Goal: Information Seeking & Learning: Compare options

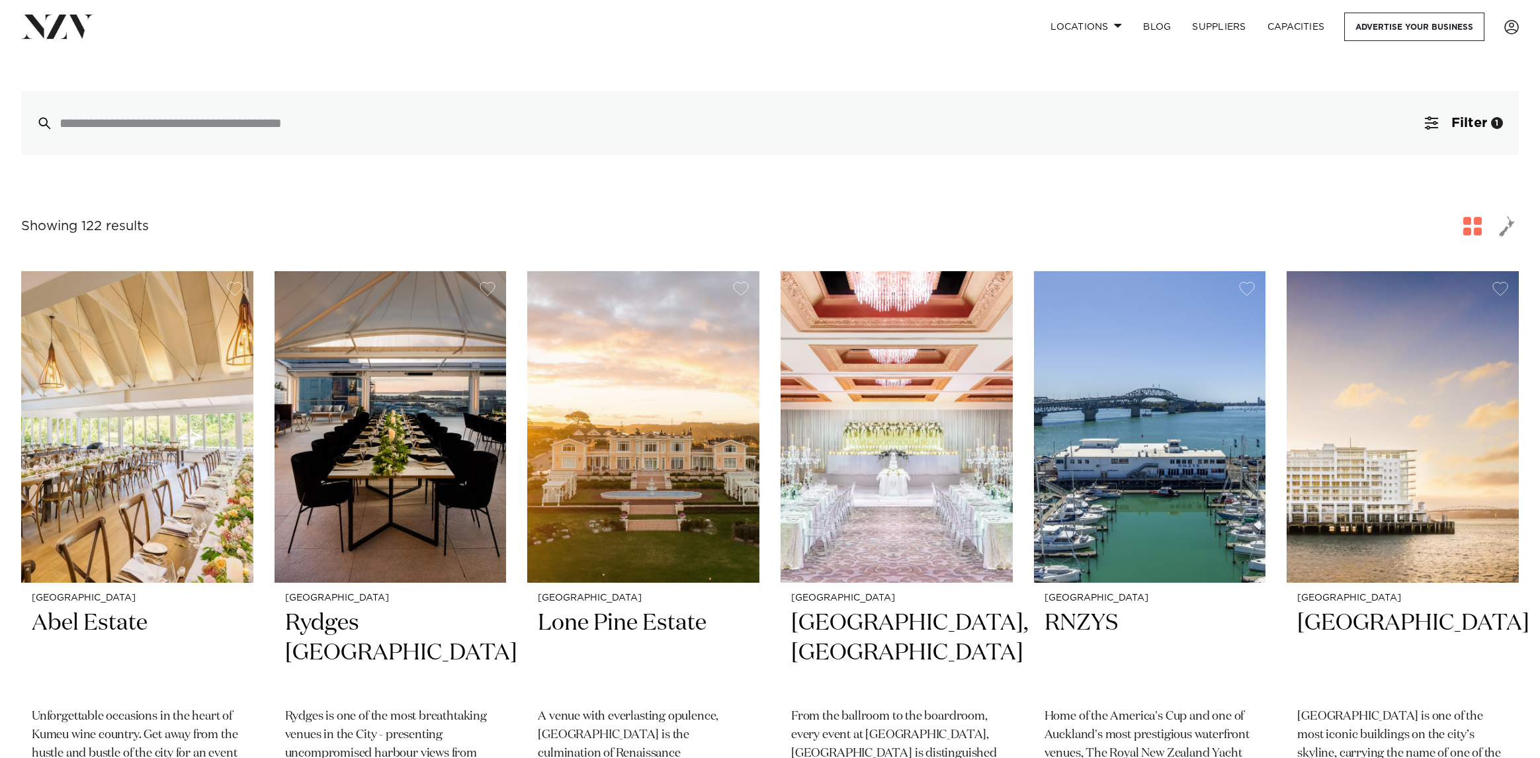
scroll to position [331, 0]
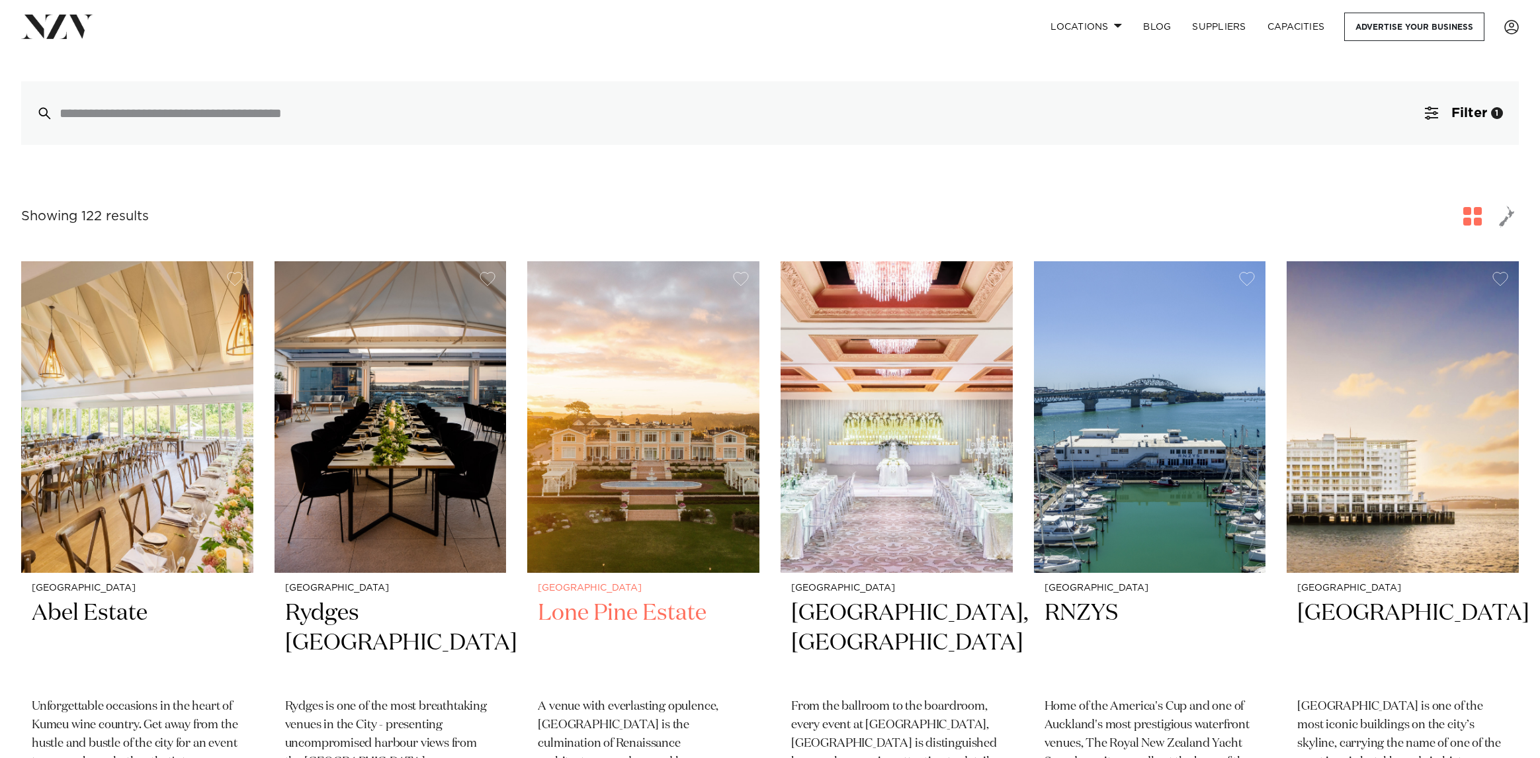
click at [612, 440] on img at bounding box center [643, 416] width 232 height 311
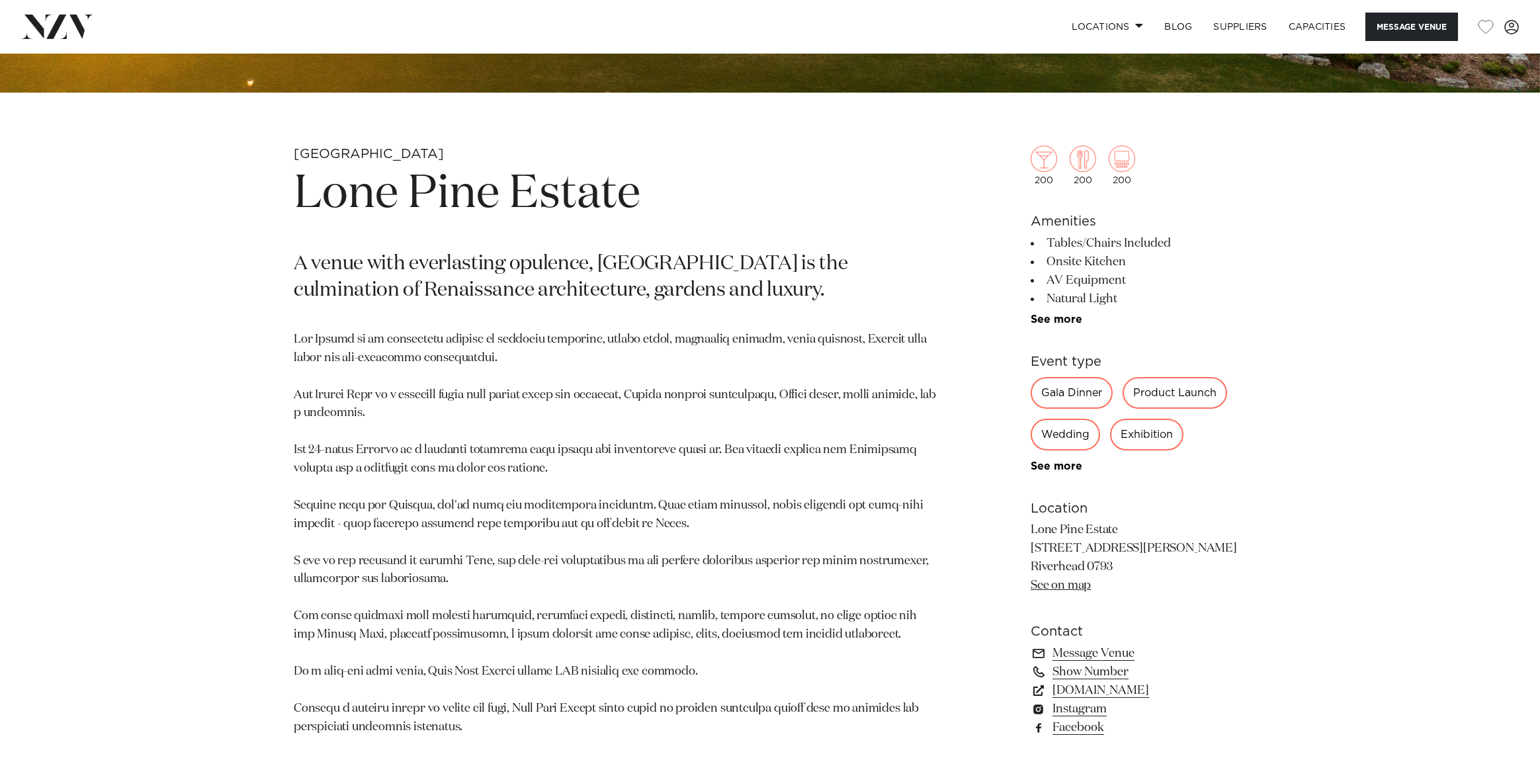
scroll to position [727, 0]
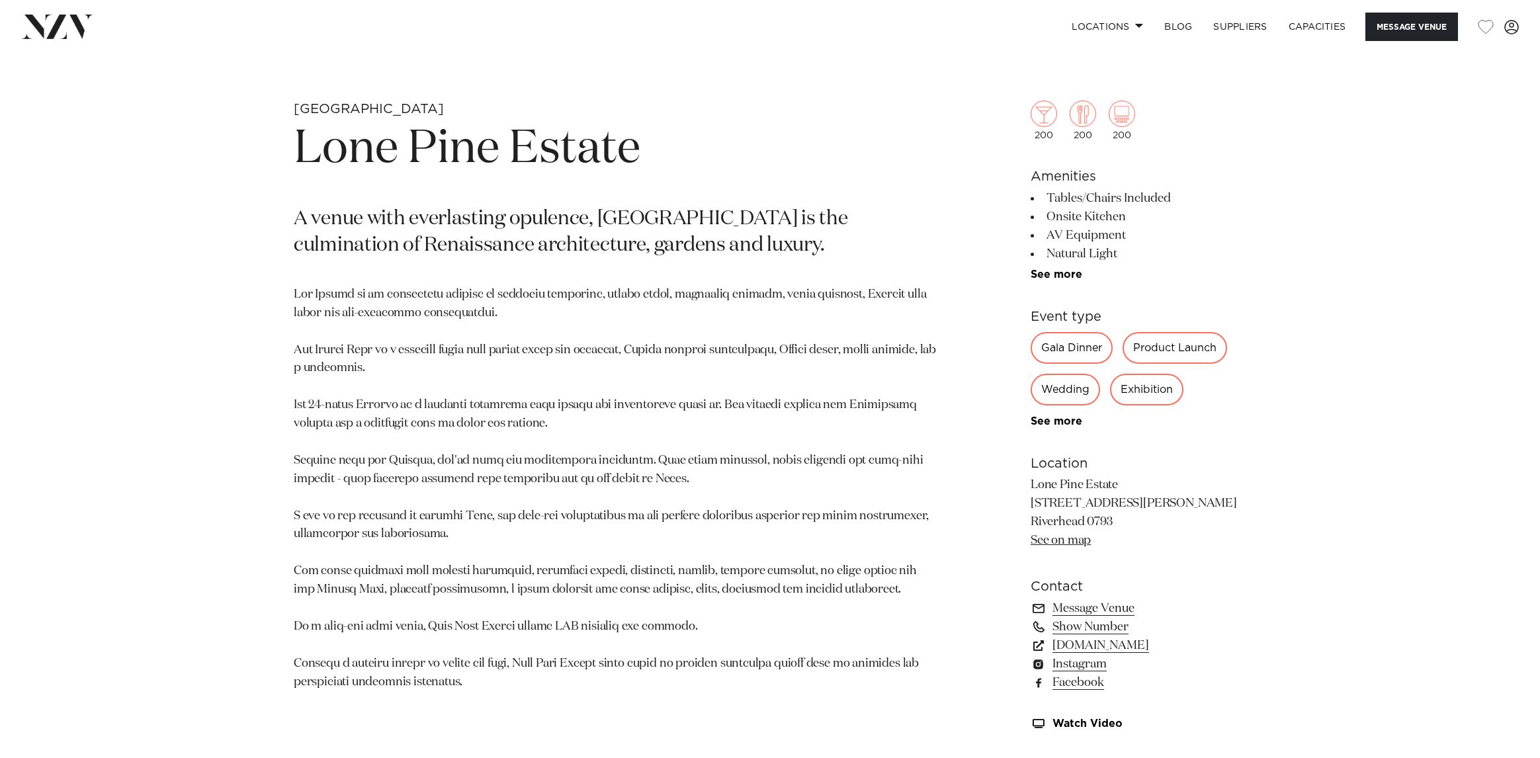
click at [1060, 276] on link "See more" at bounding box center [1081, 274] width 103 height 11
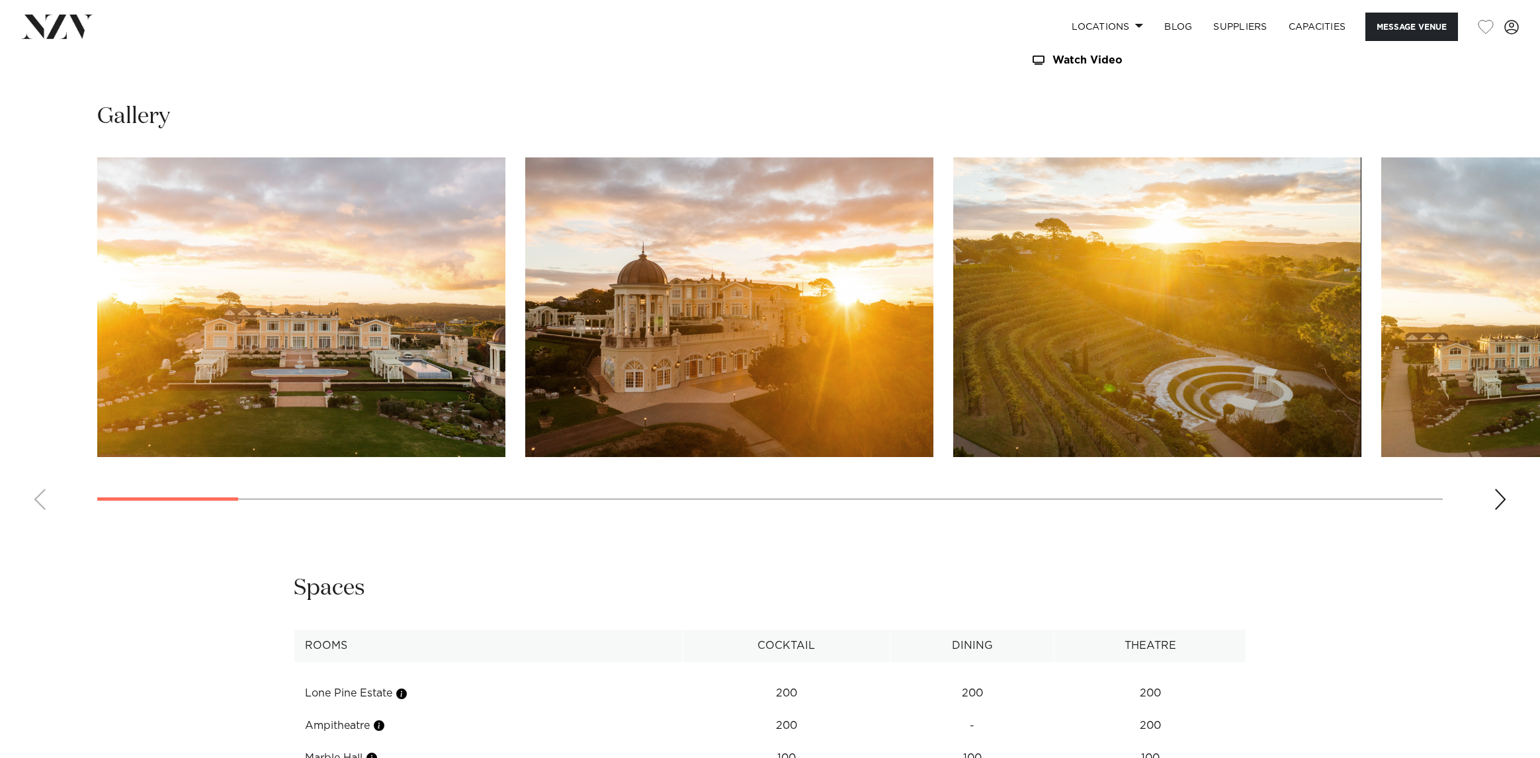
scroll to position [1719, 0]
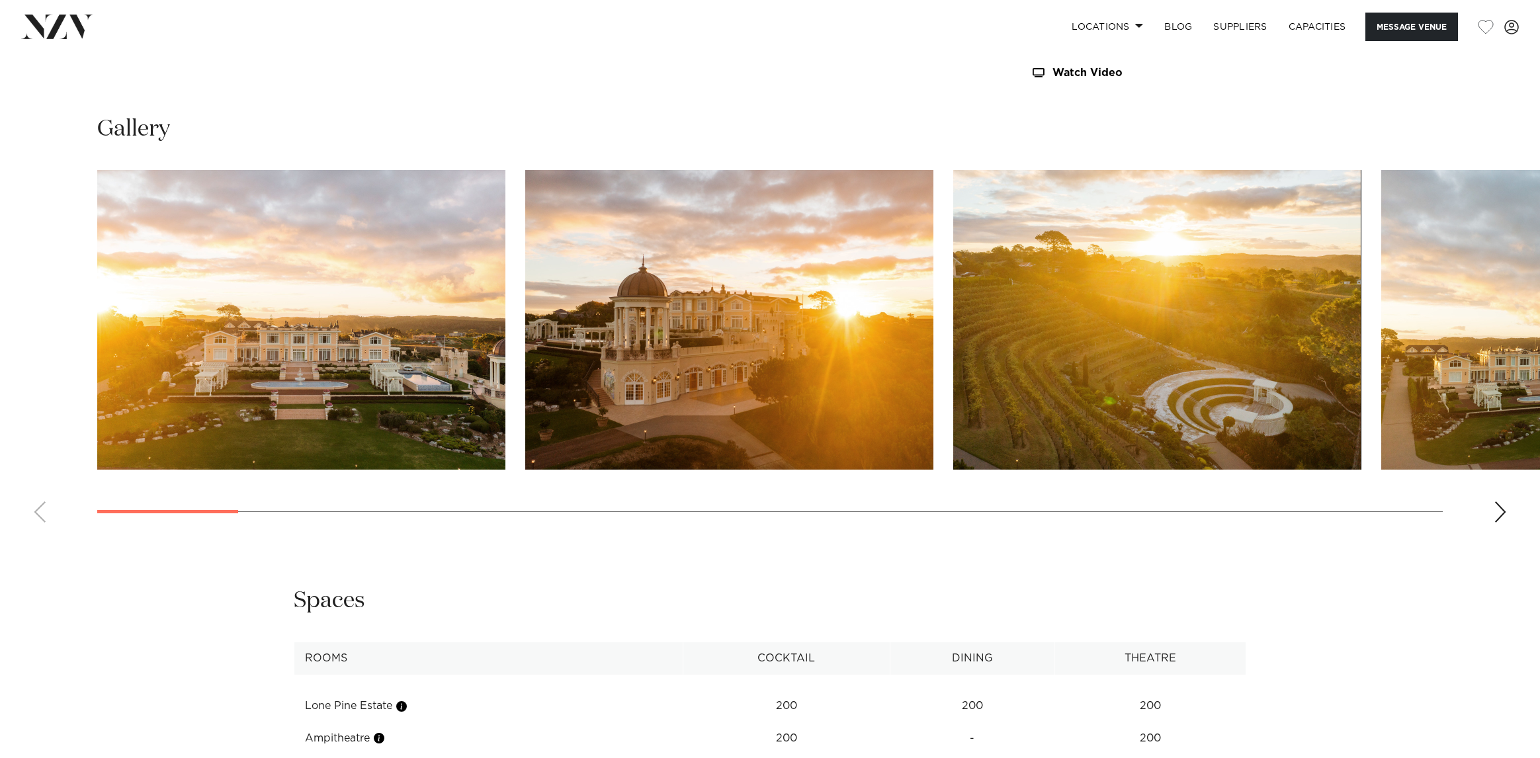
click at [311, 269] on img "1 / 30" at bounding box center [301, 320] width 408 height 300
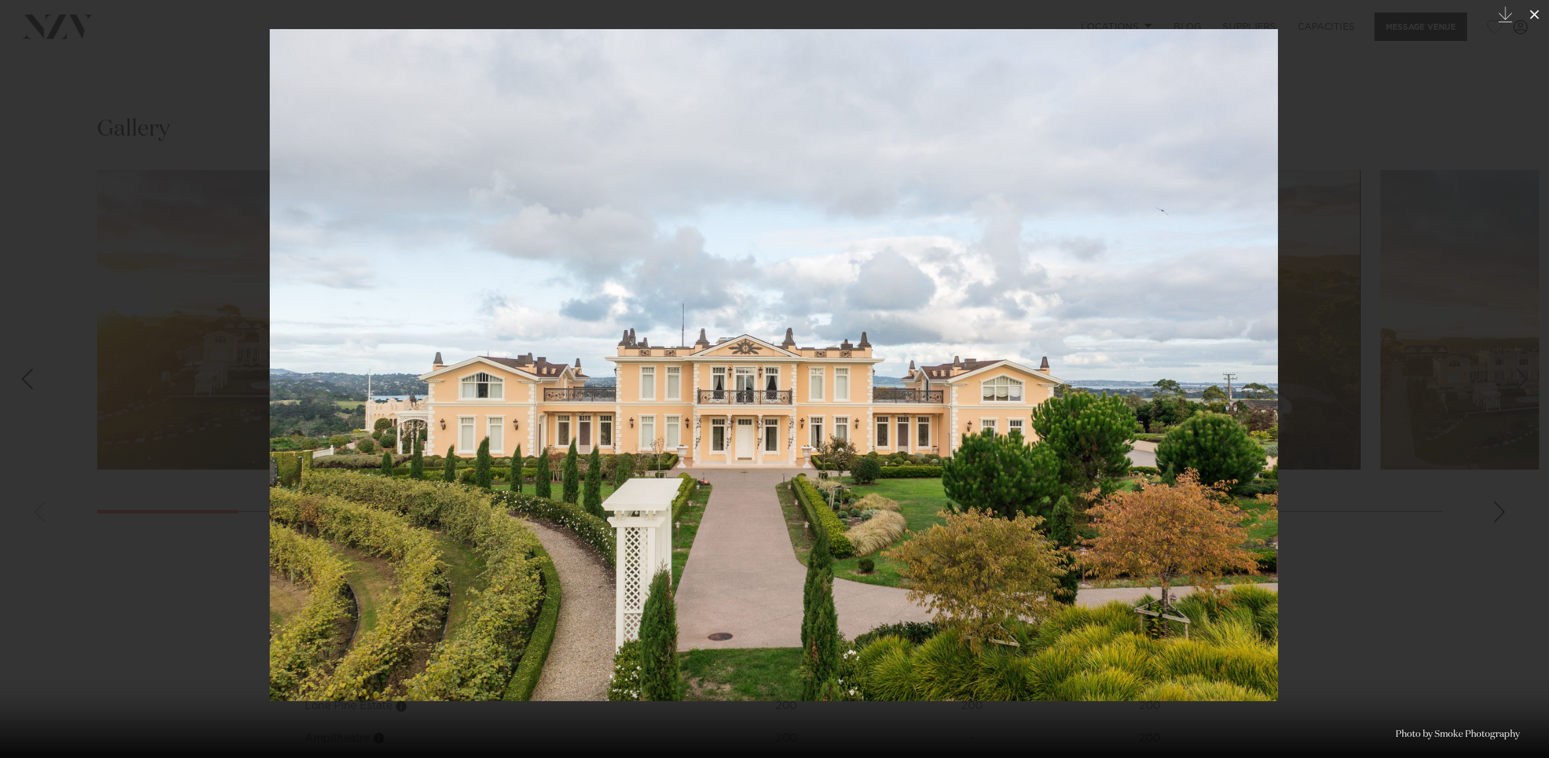
click at [1537, 7] on icon at bounding box center [1535, 15] width 16 height 16
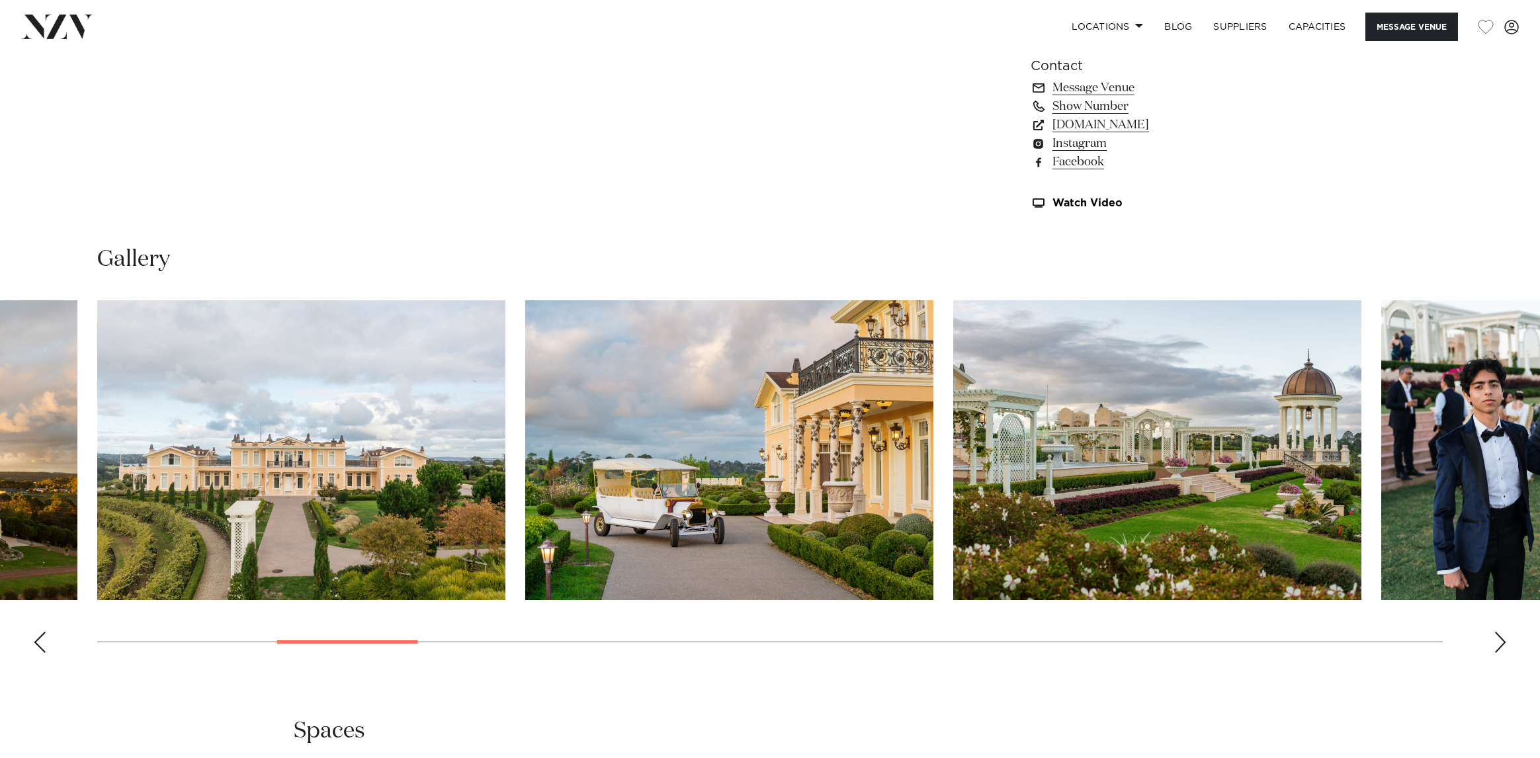
scroll to position [1587, 0]
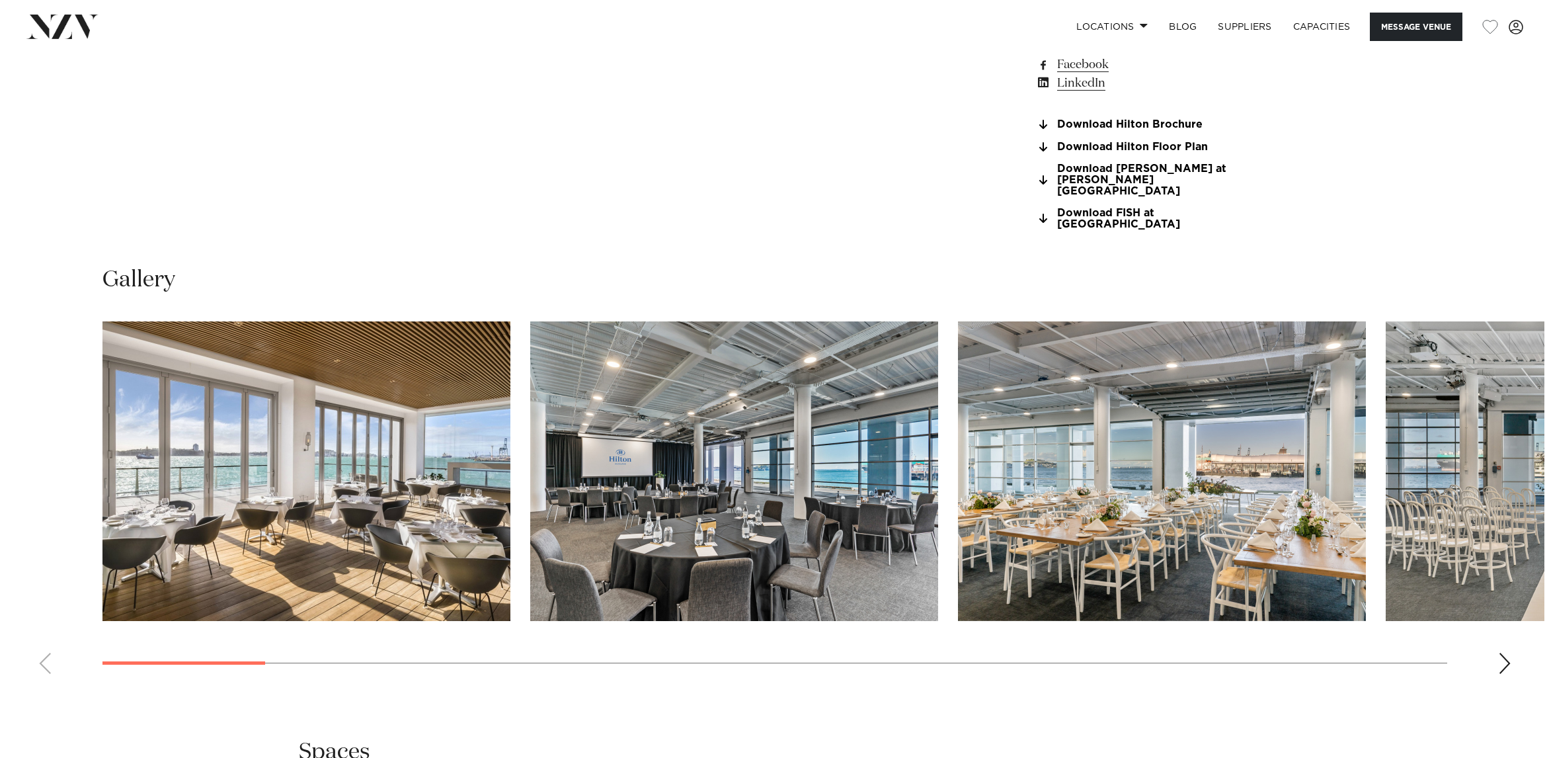
scroll to position [1455, 0]
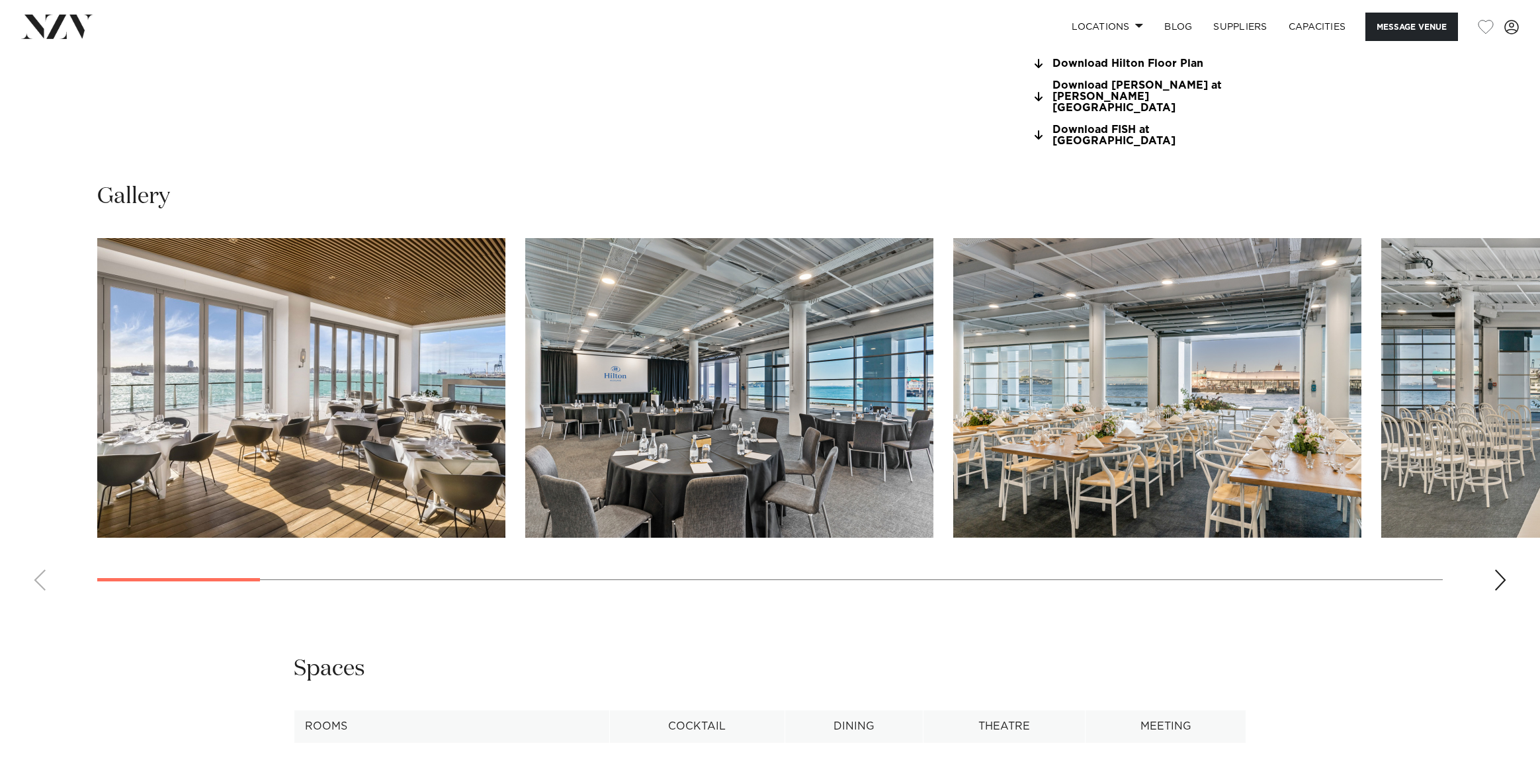
click at [743, 350] on img "2 / 26" at bounding box center [729, 388] width 408 height 300
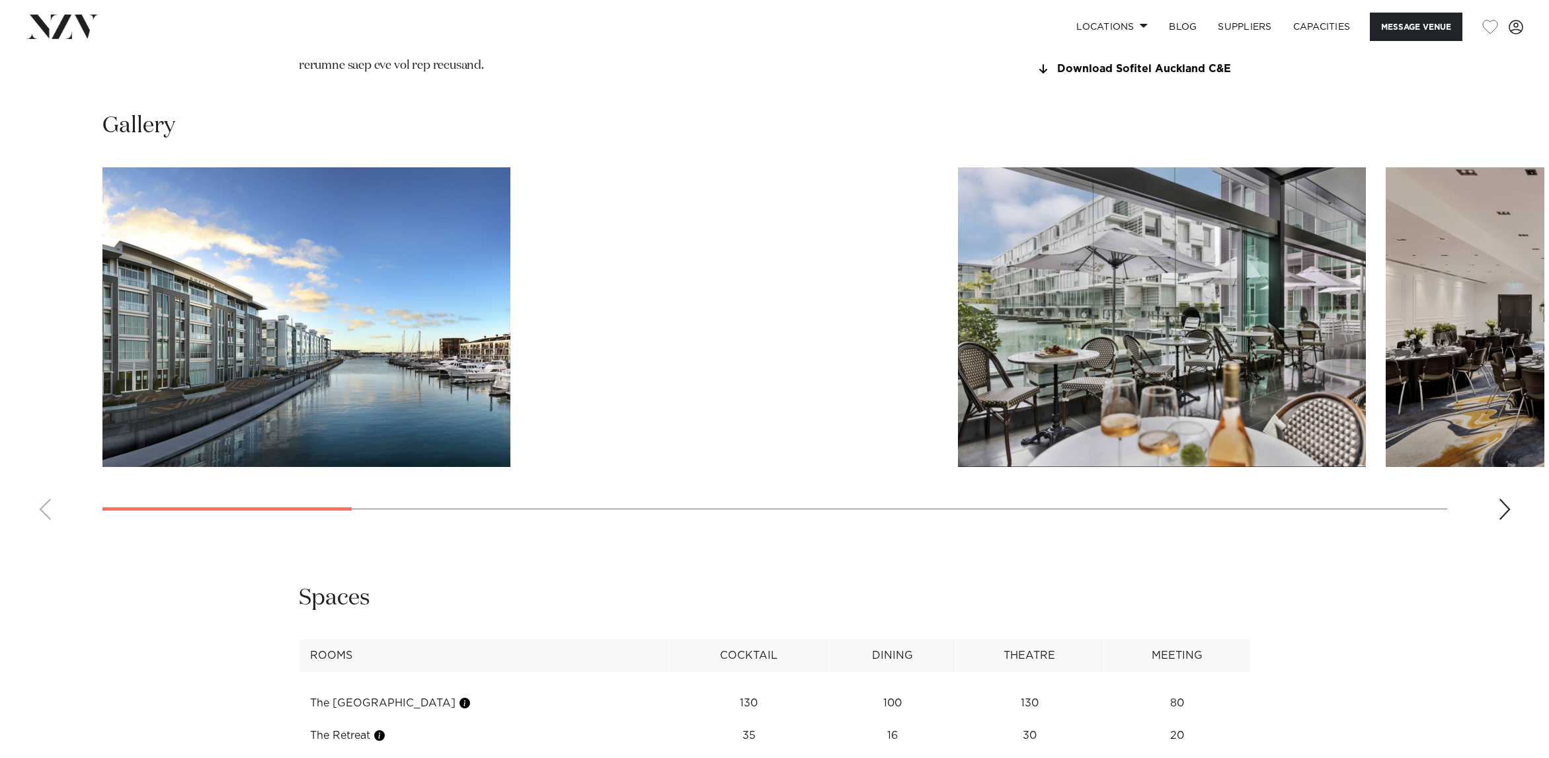
scroll to position [1455, 0]
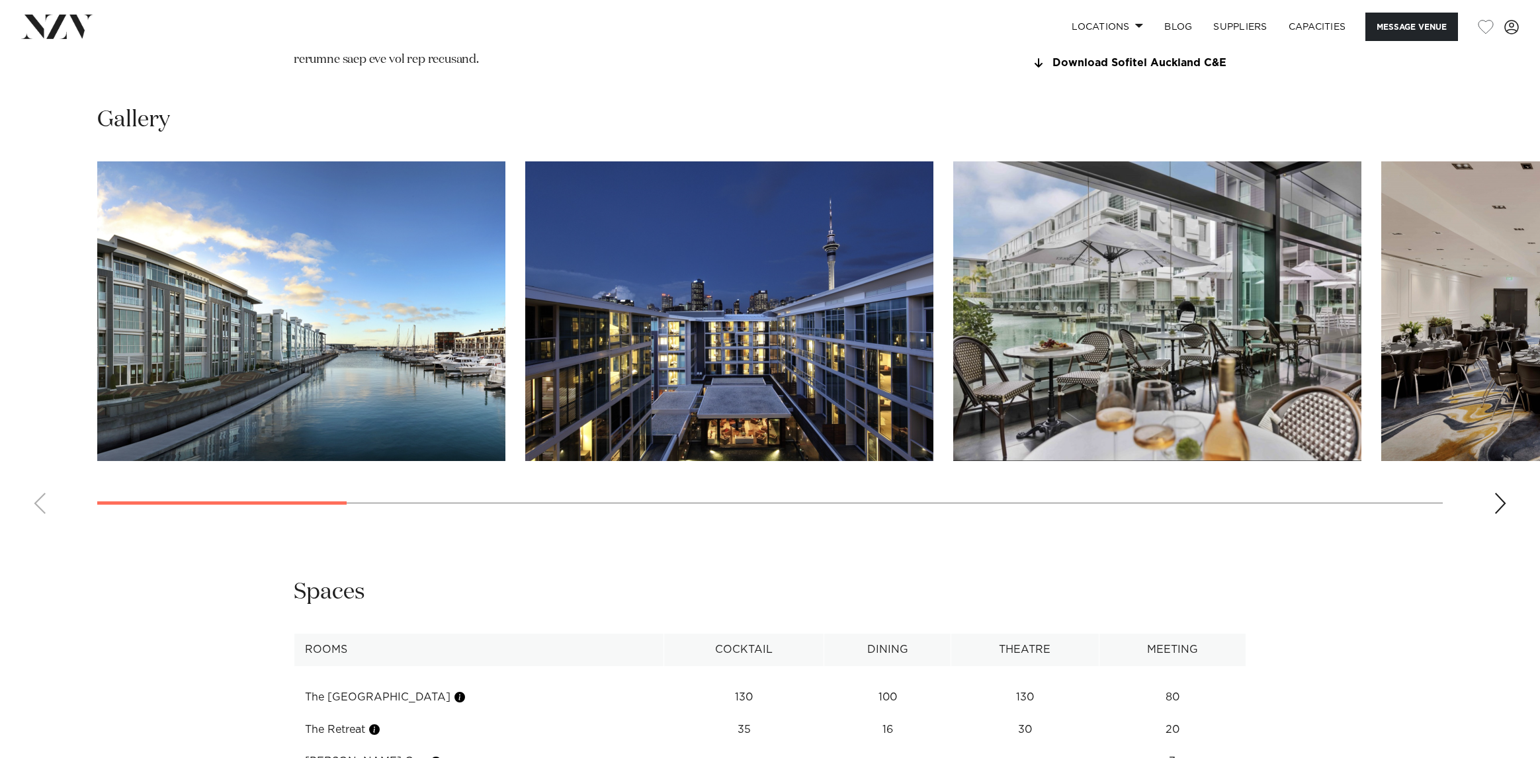
click at [1181, 333] on img "3 / 17" at bounding box center [1157, 311] width 408 height 300
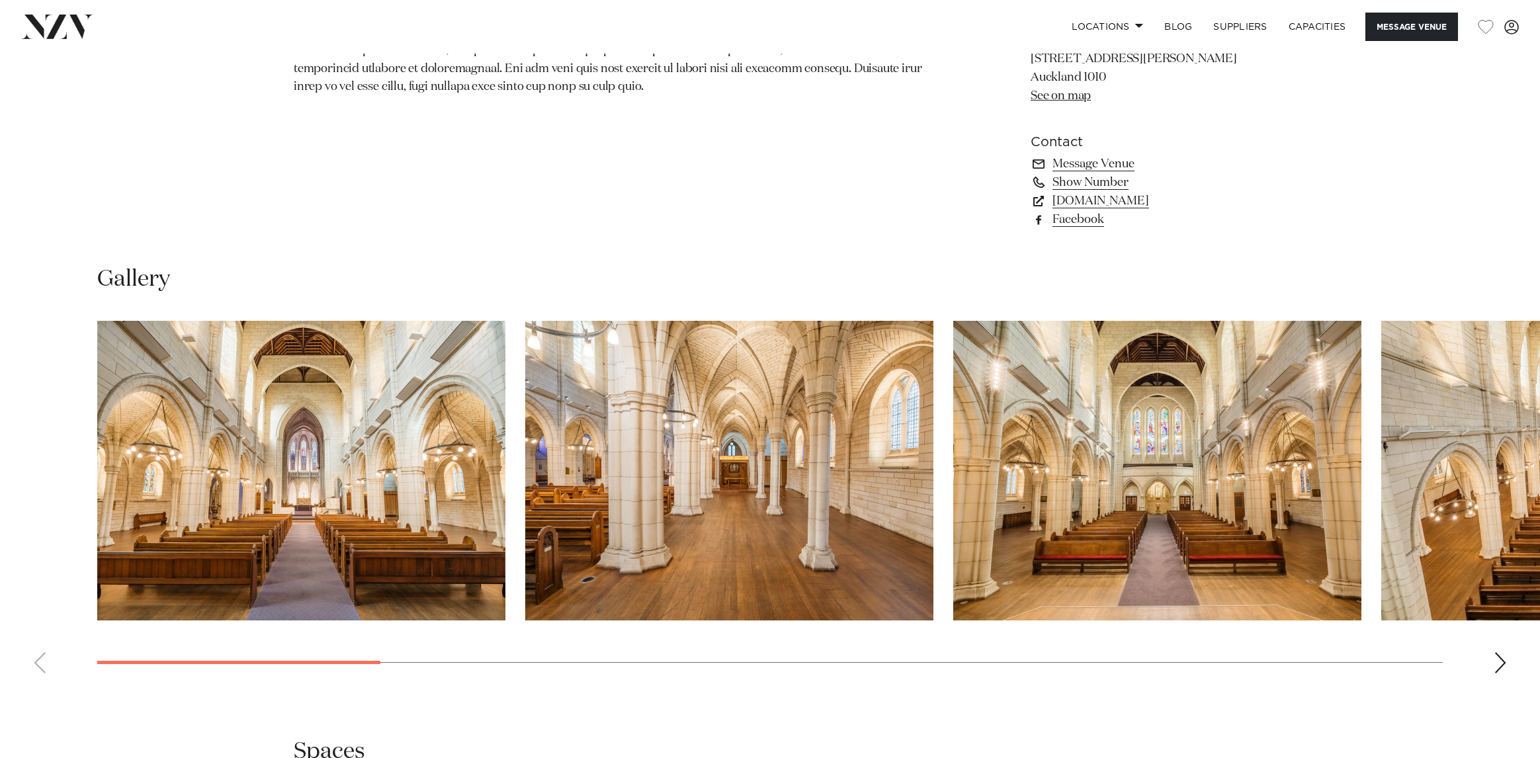
scroll to position [1257, 0]
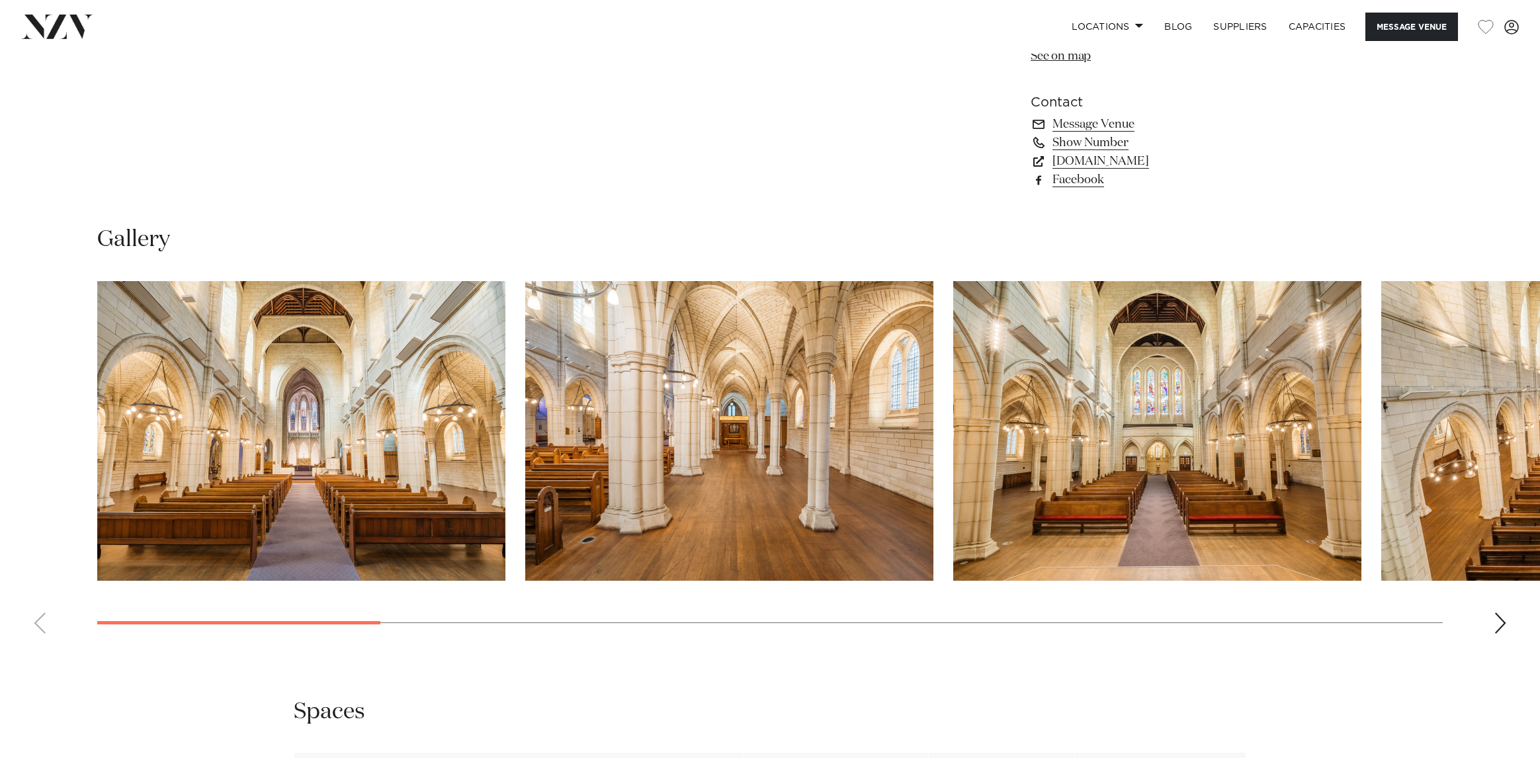
click at [337, 390] on img "1 / 15" at bounding box center [301, 431] width 408 height 300
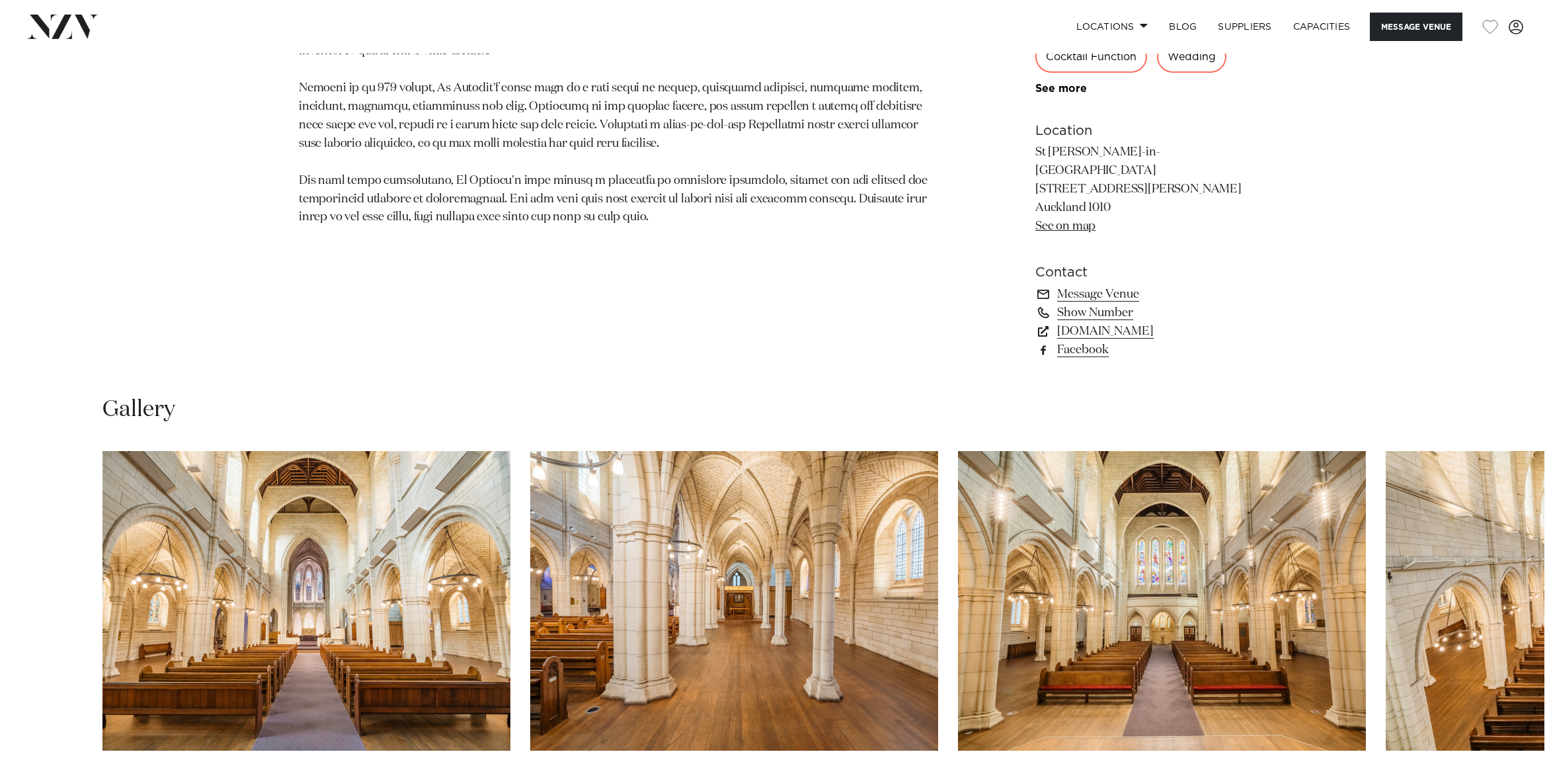
scroll to position [1124, 0]
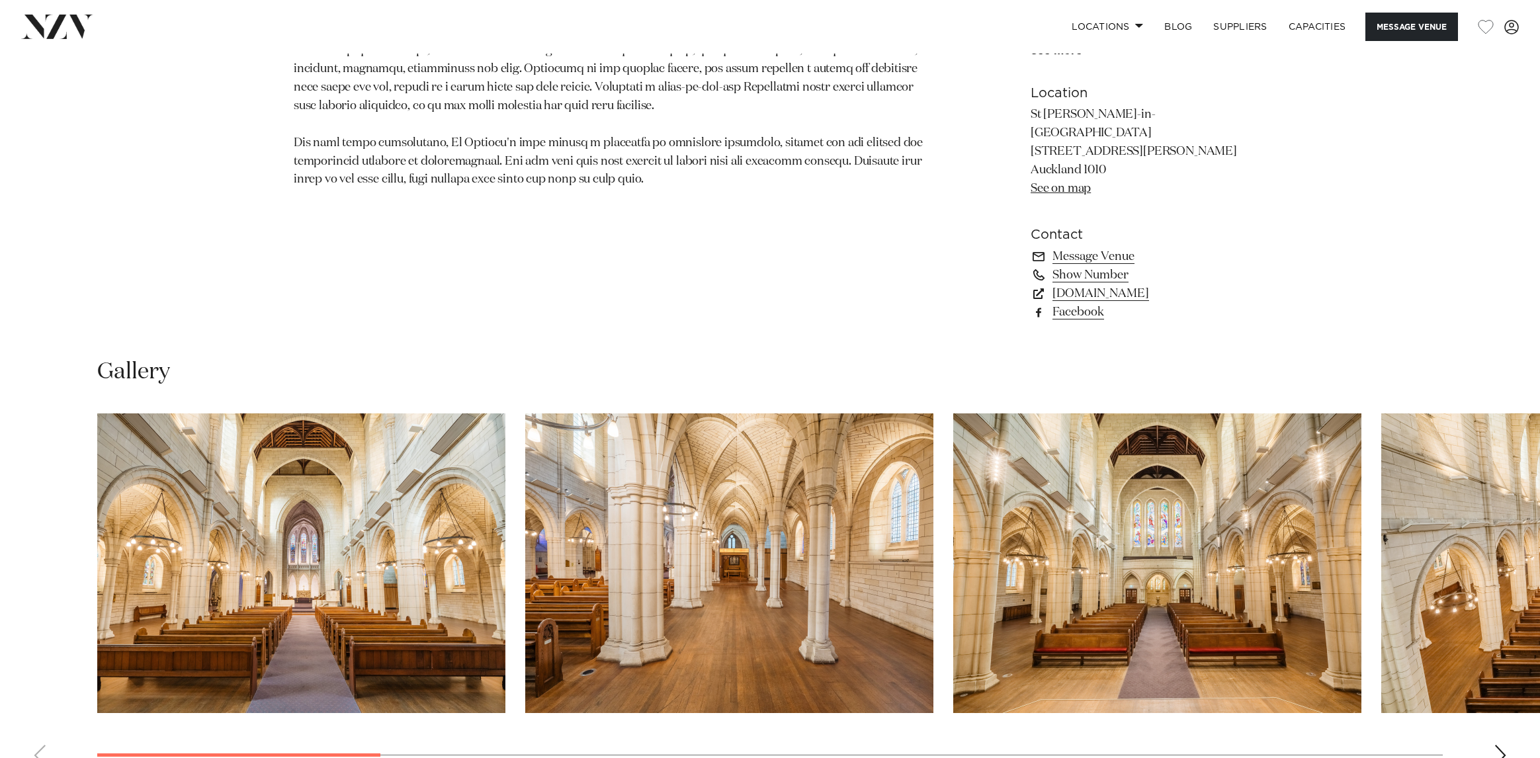
click at [1257, 517] on img "3 / 15" at bounding box center [1157, 563] width 408 height 300
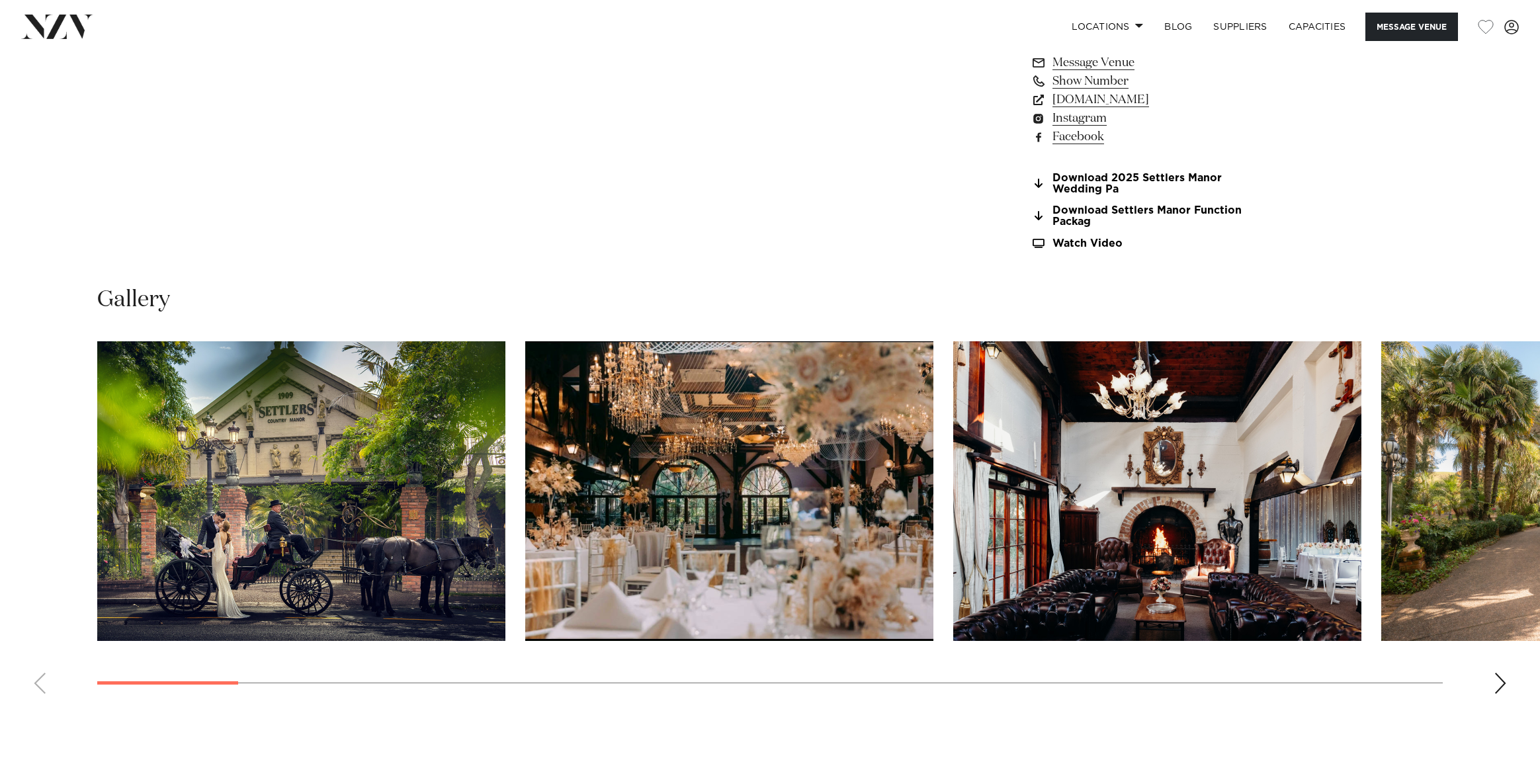
scroll to position [1389, 0]
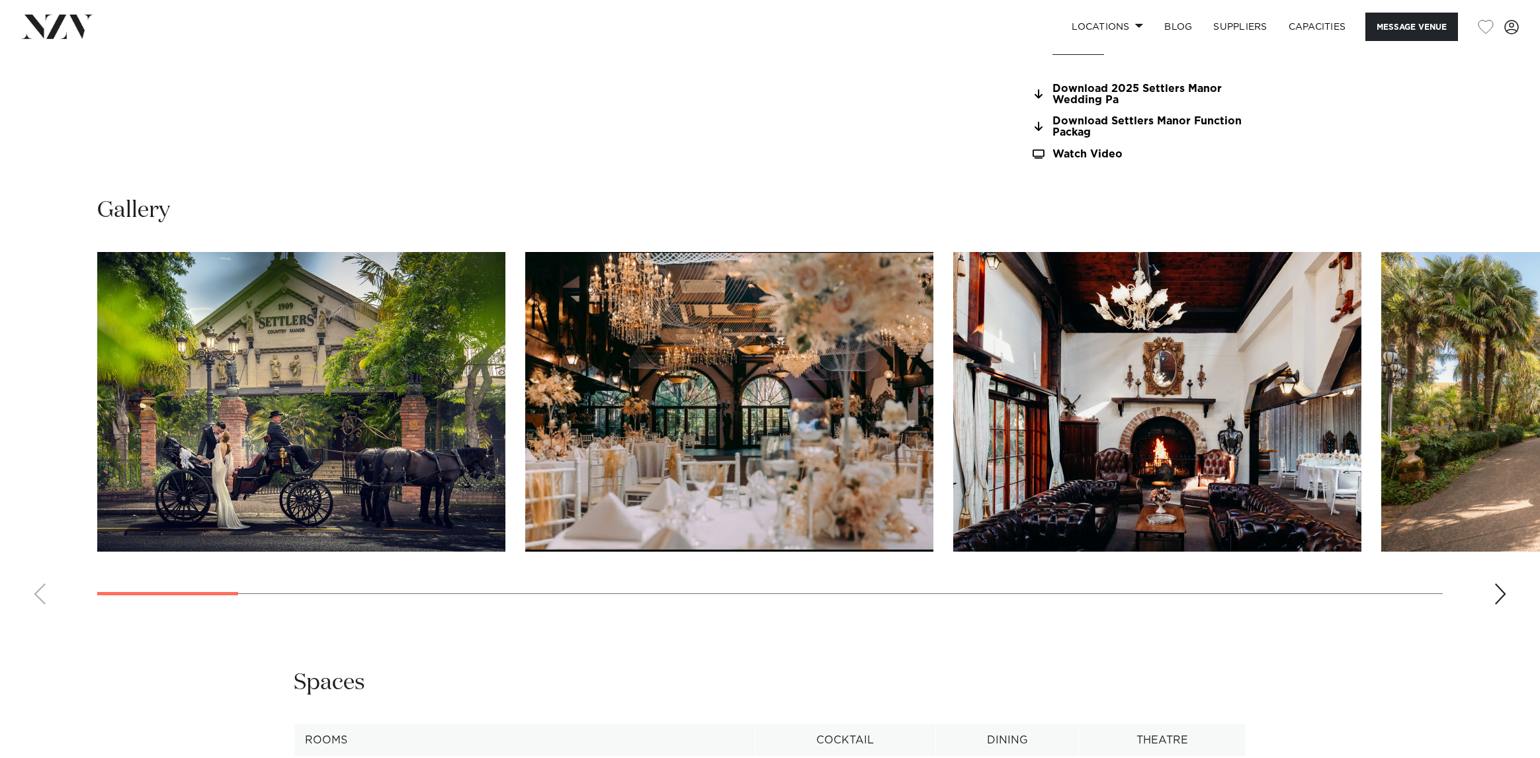
click at [241, 367] on img "1 / 30" at bounding box center [301, 402] width 408 height 300
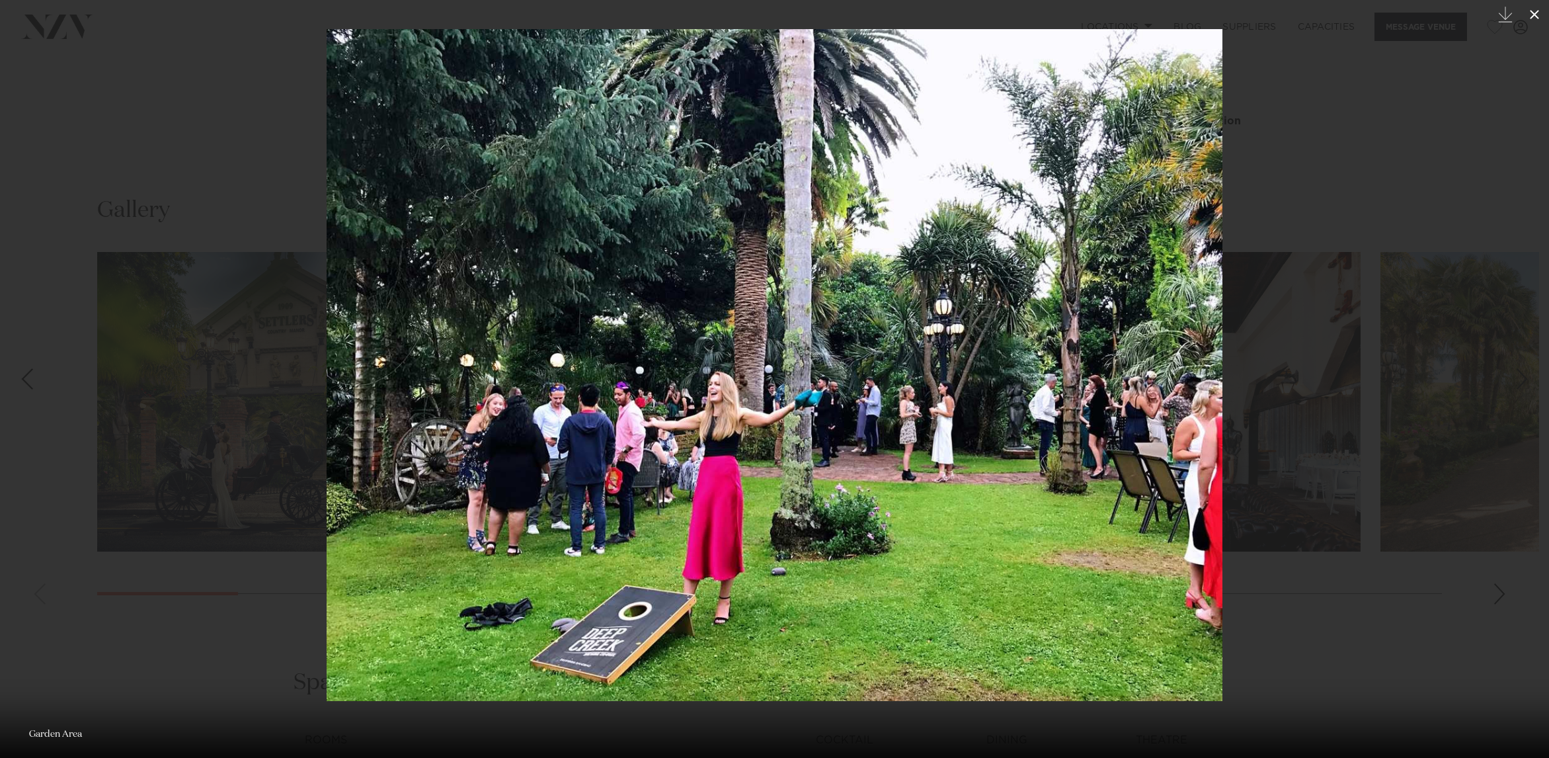
click at [1533, 17] on icon at bounding box center [1534, 14] width 9 height 9
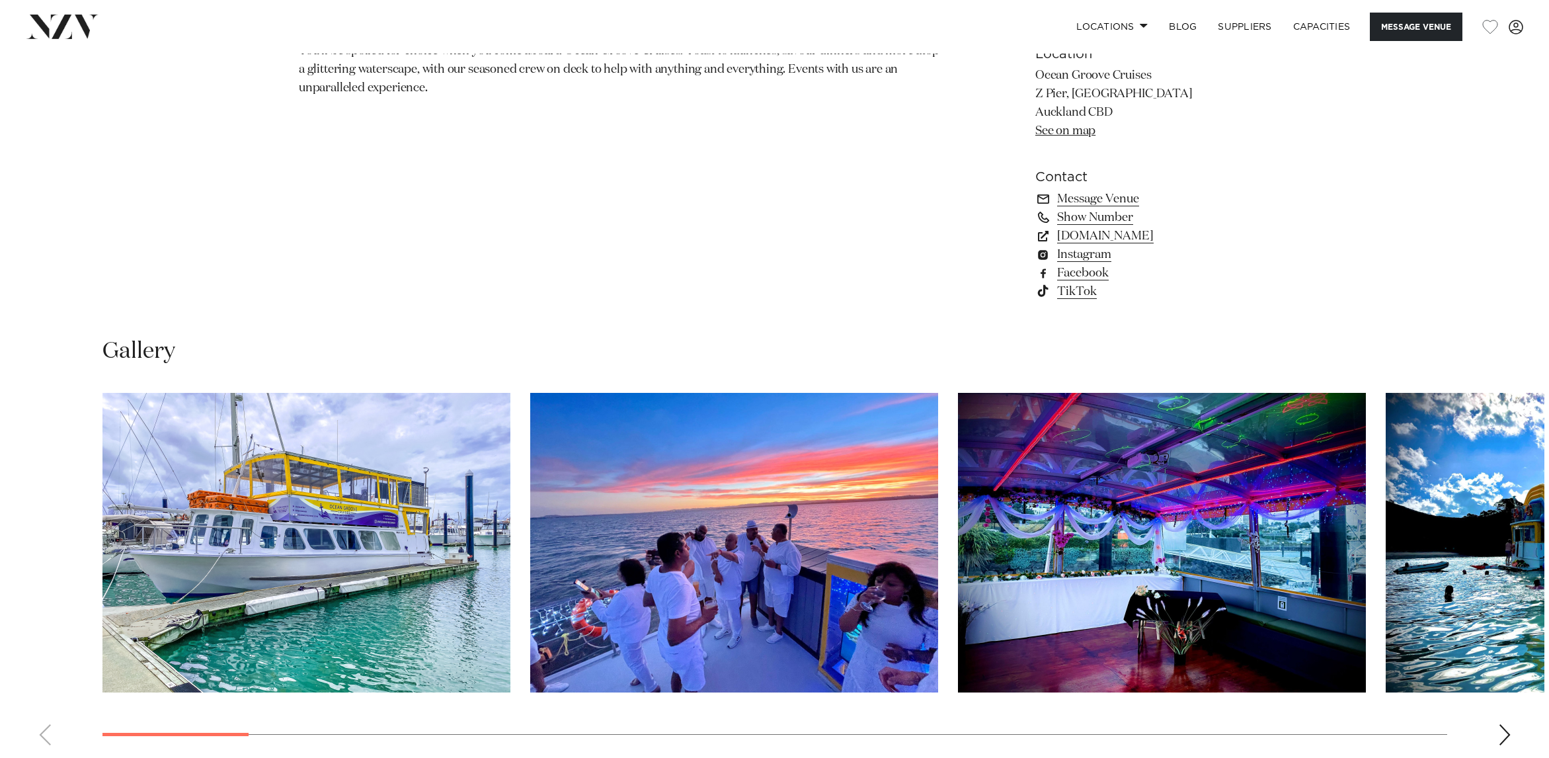
scroll to position [1257, 0]
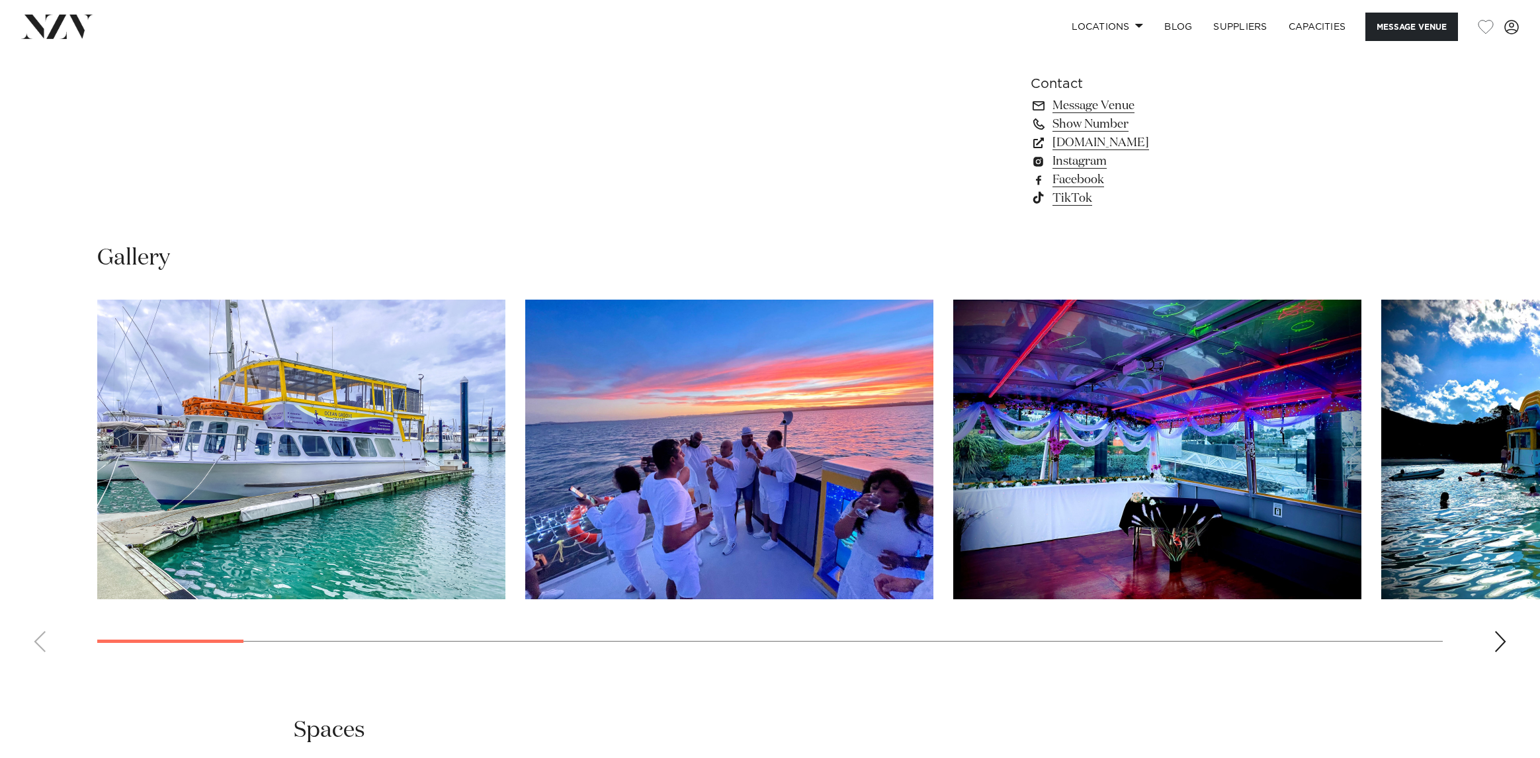
click at [416, 442] on img "1 / 29" at bounding box center [301, 450] width 408 height 300
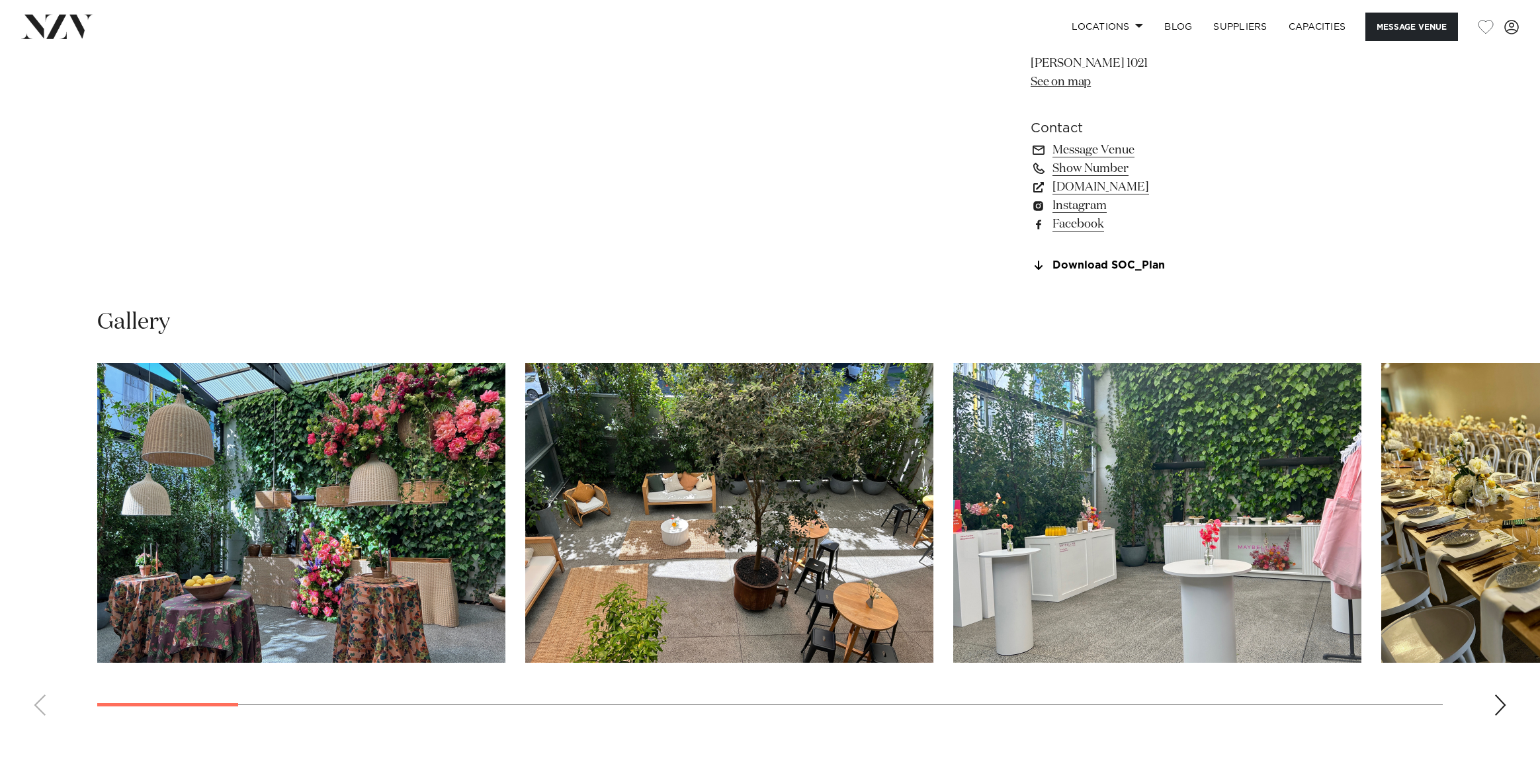
scroll to position [1323, 0]
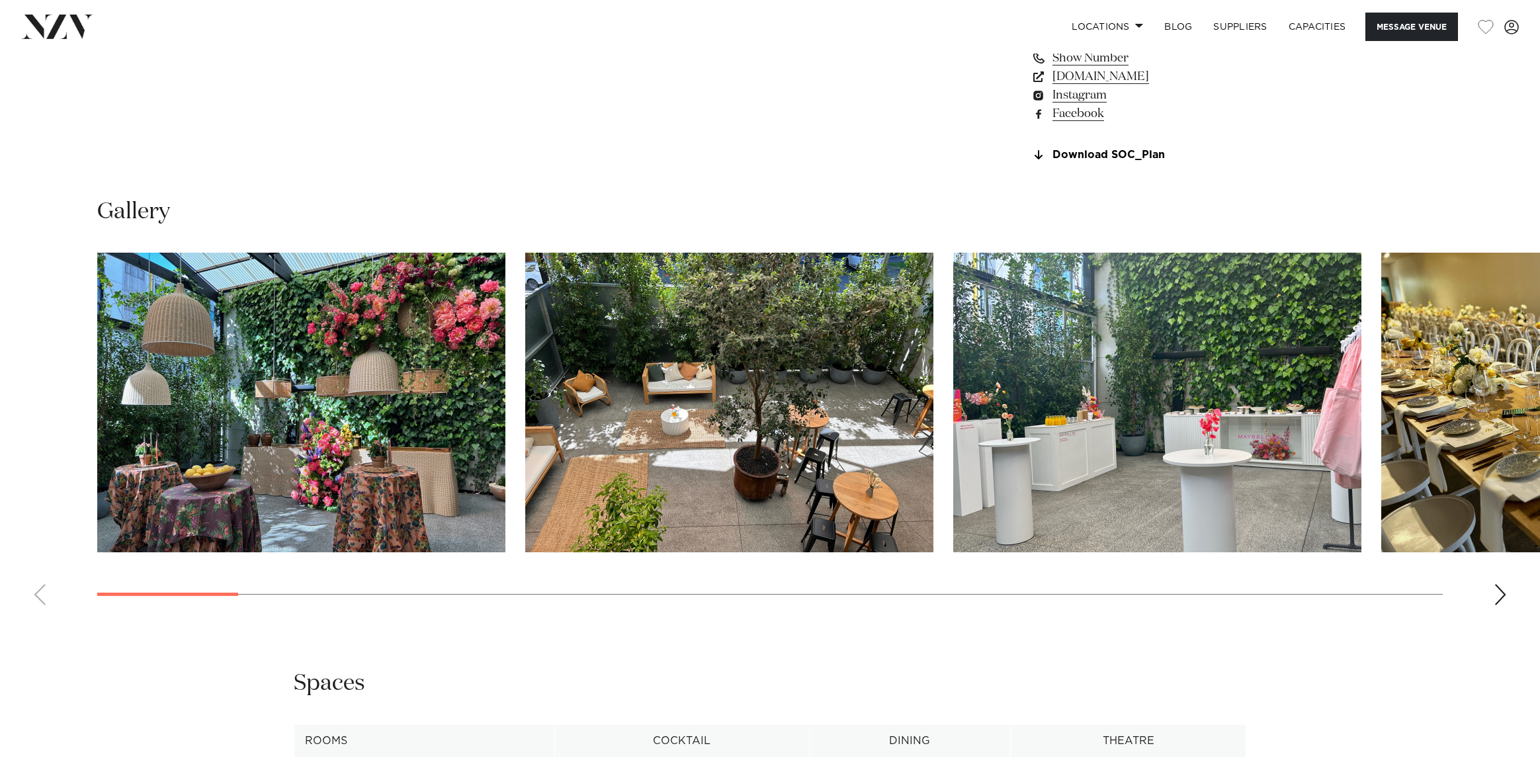
click at [409, 327] on img "1 / 30" at bounding box center [301, 403] width 408 height 300
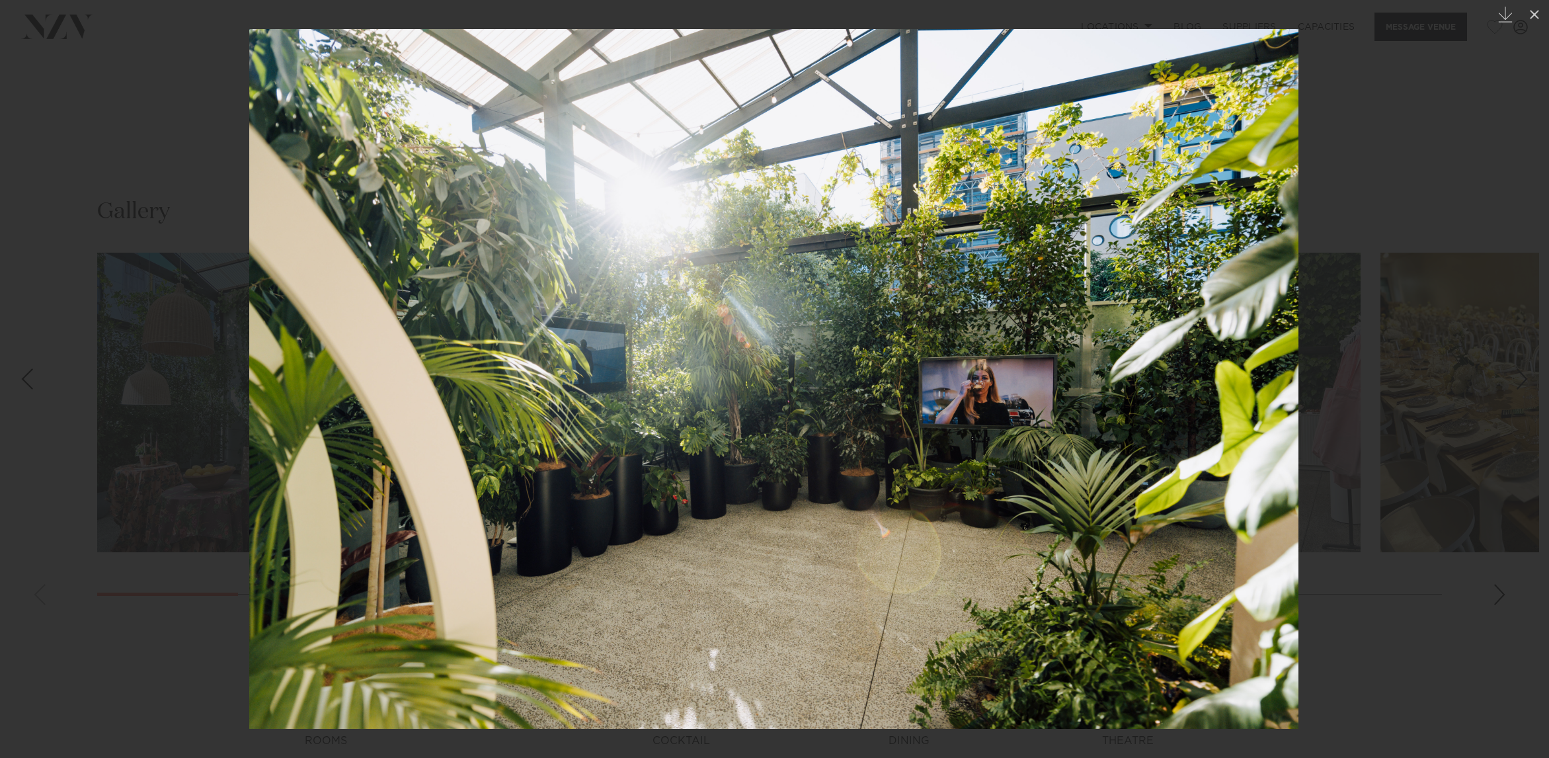
click at [1512, 259] on div at bounding box center [774, 379] width 1549 height 758
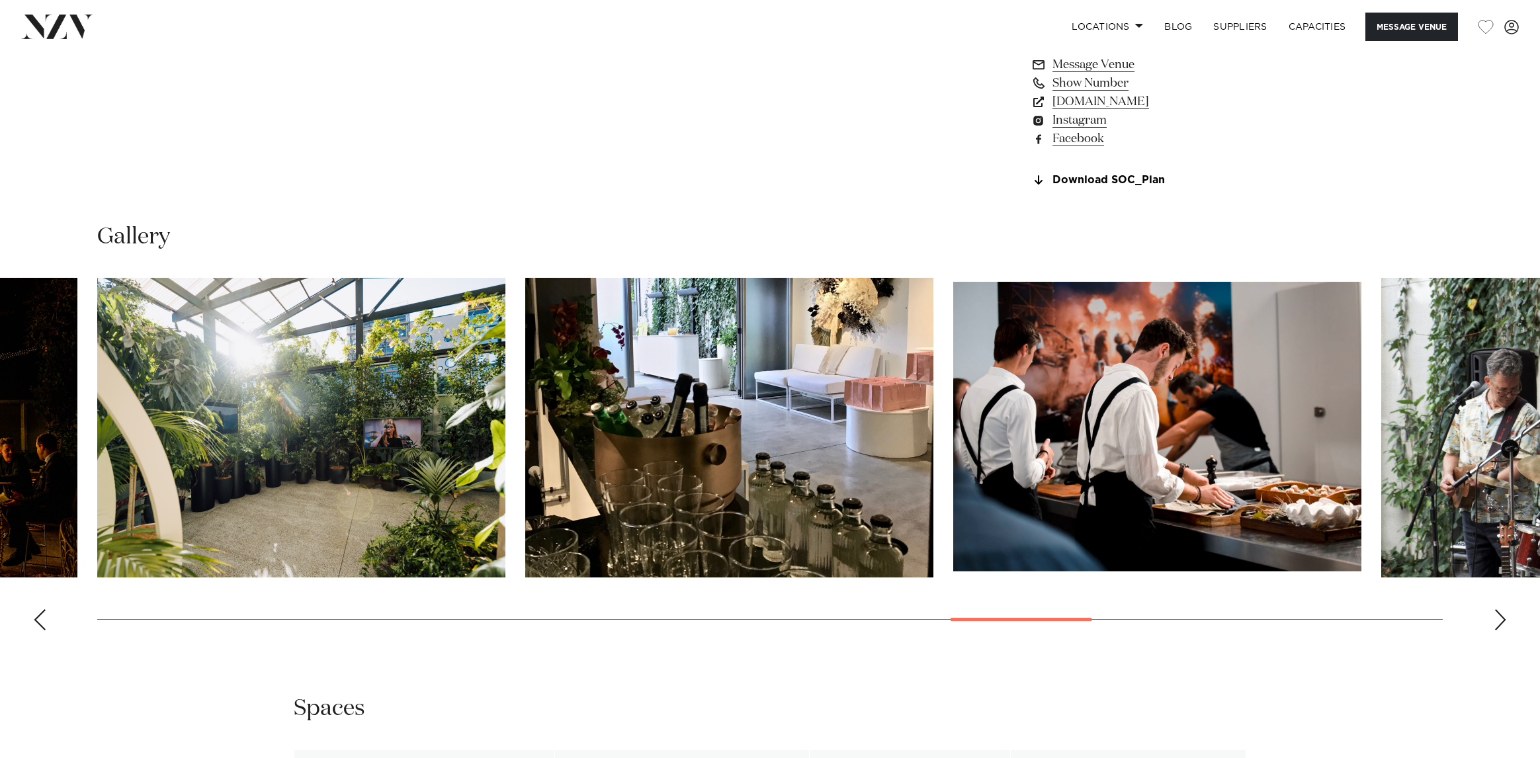
scroll to position [1389, 0]
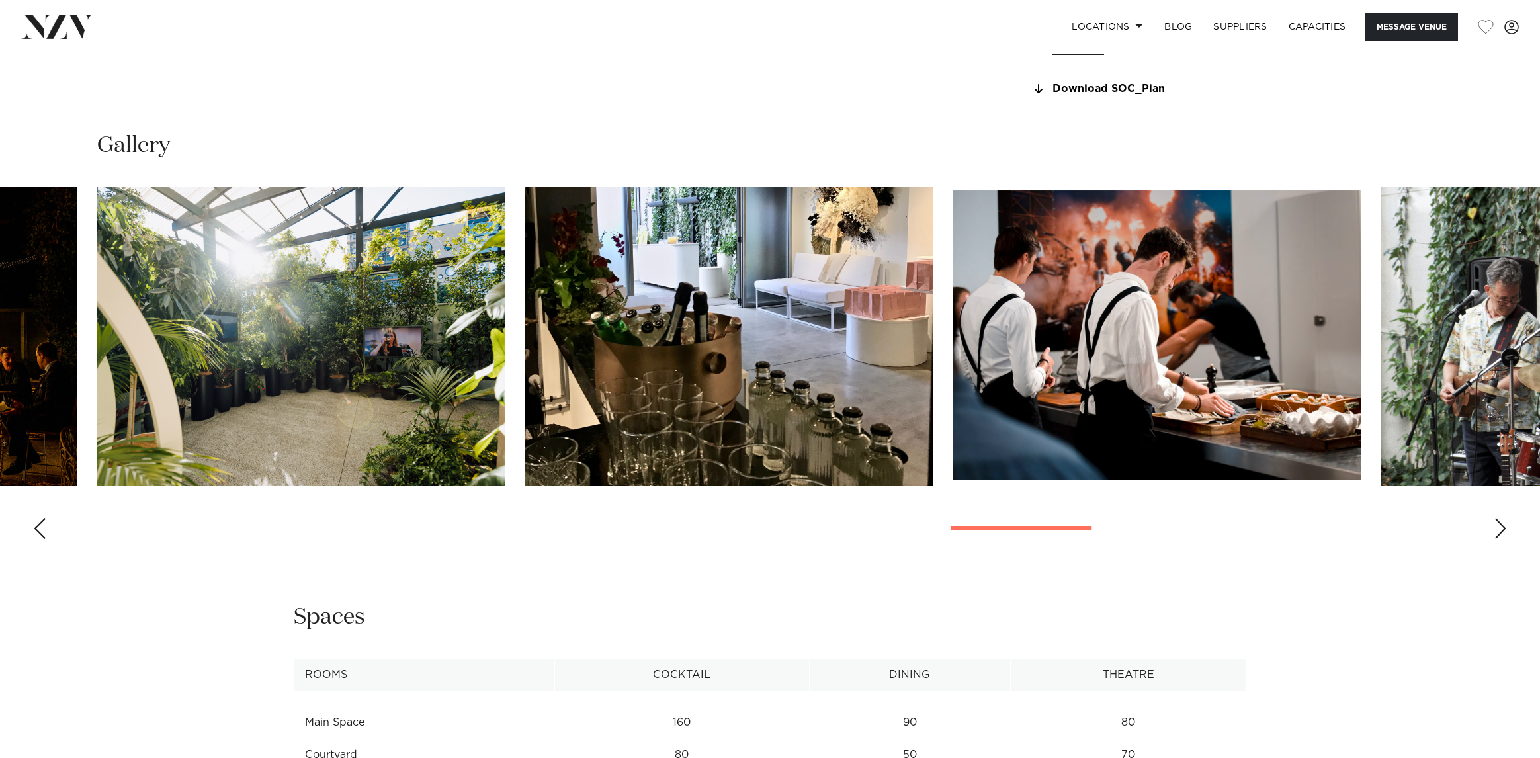
click at [312, 348] on img "20 / 30" at bounding box center [301, 336] width 408 height 300
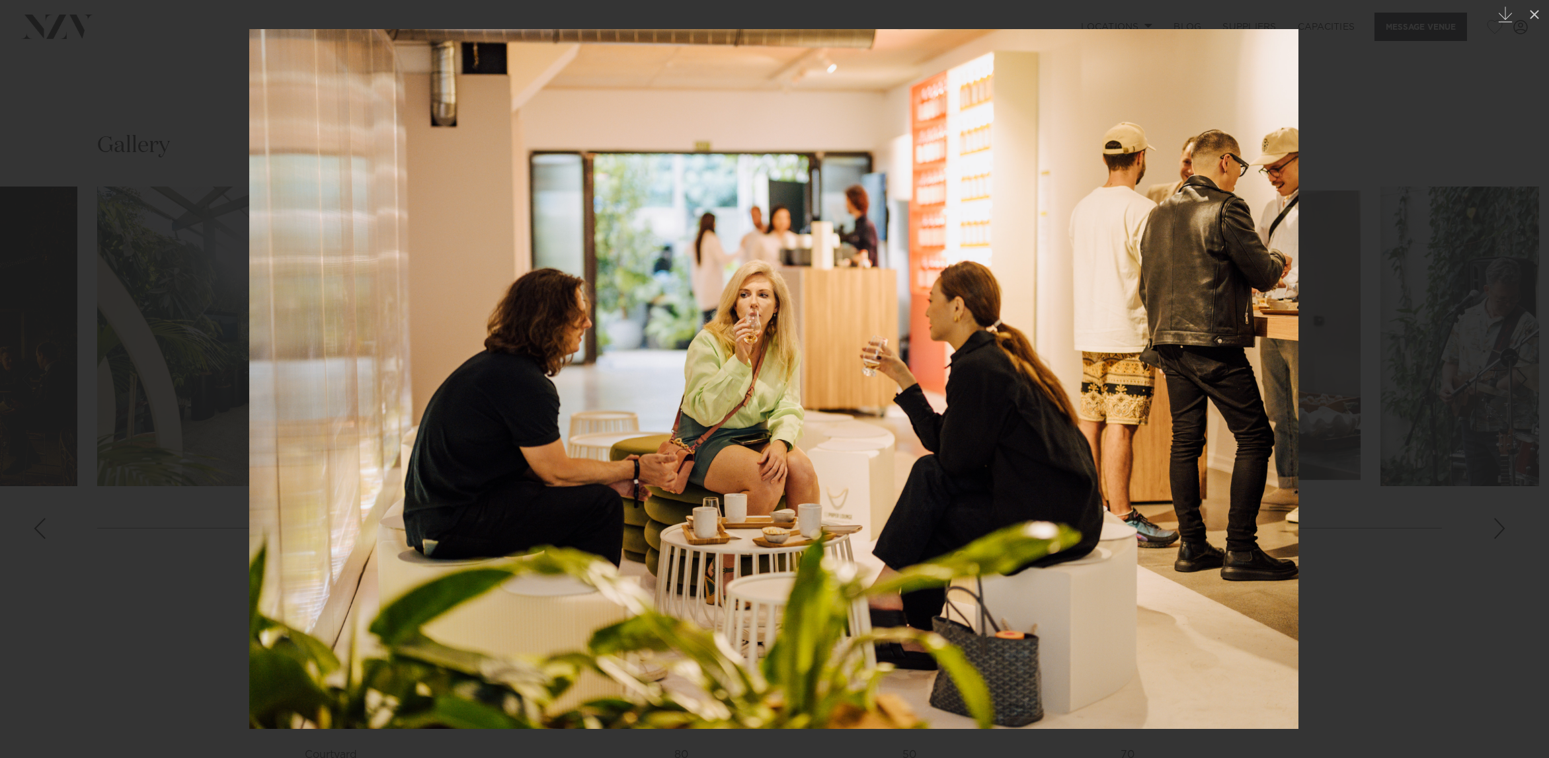
click at [1374, 177] on div at bounding box center [774, 379] width 1549 height 758
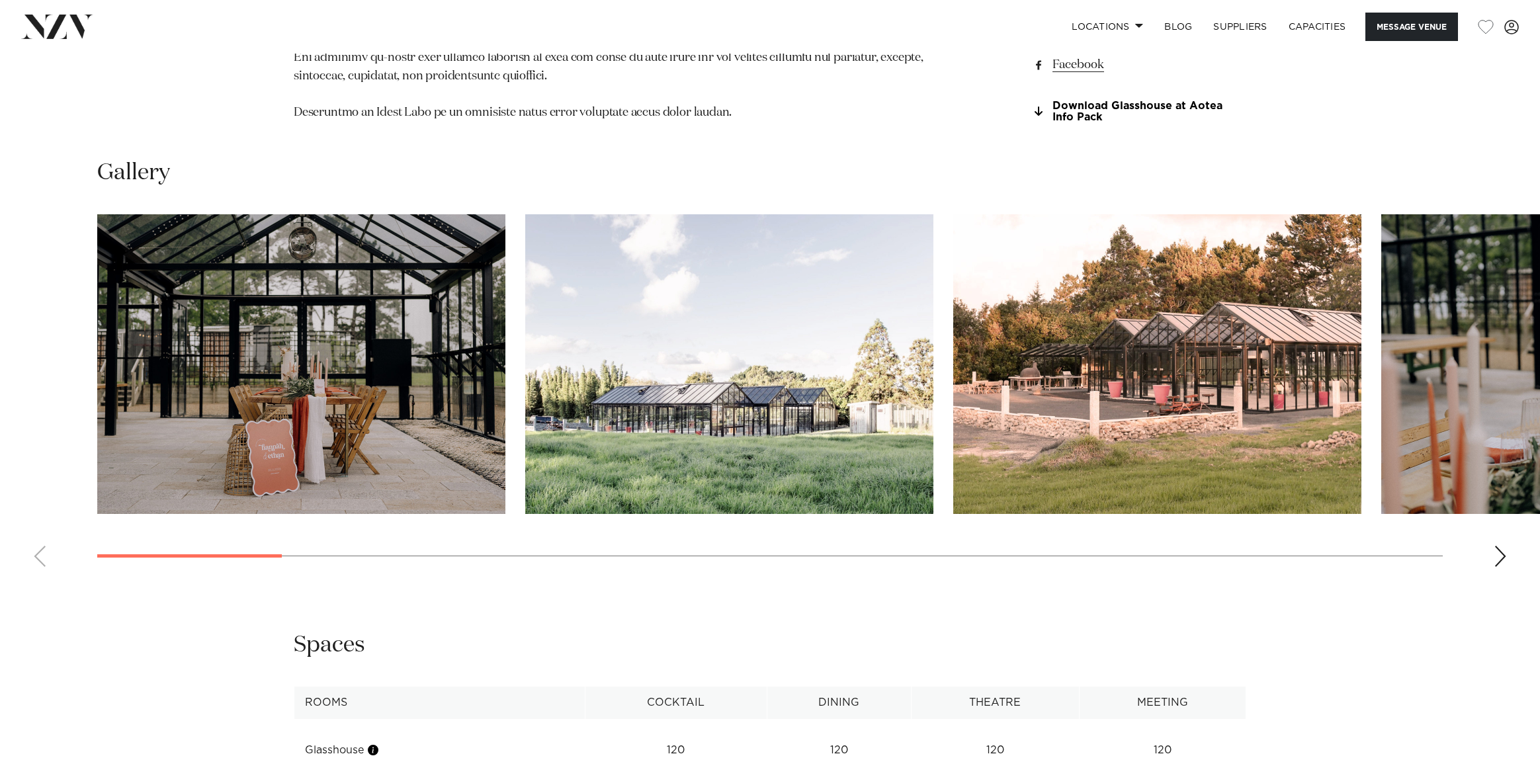
scroll to position [1389, 0]
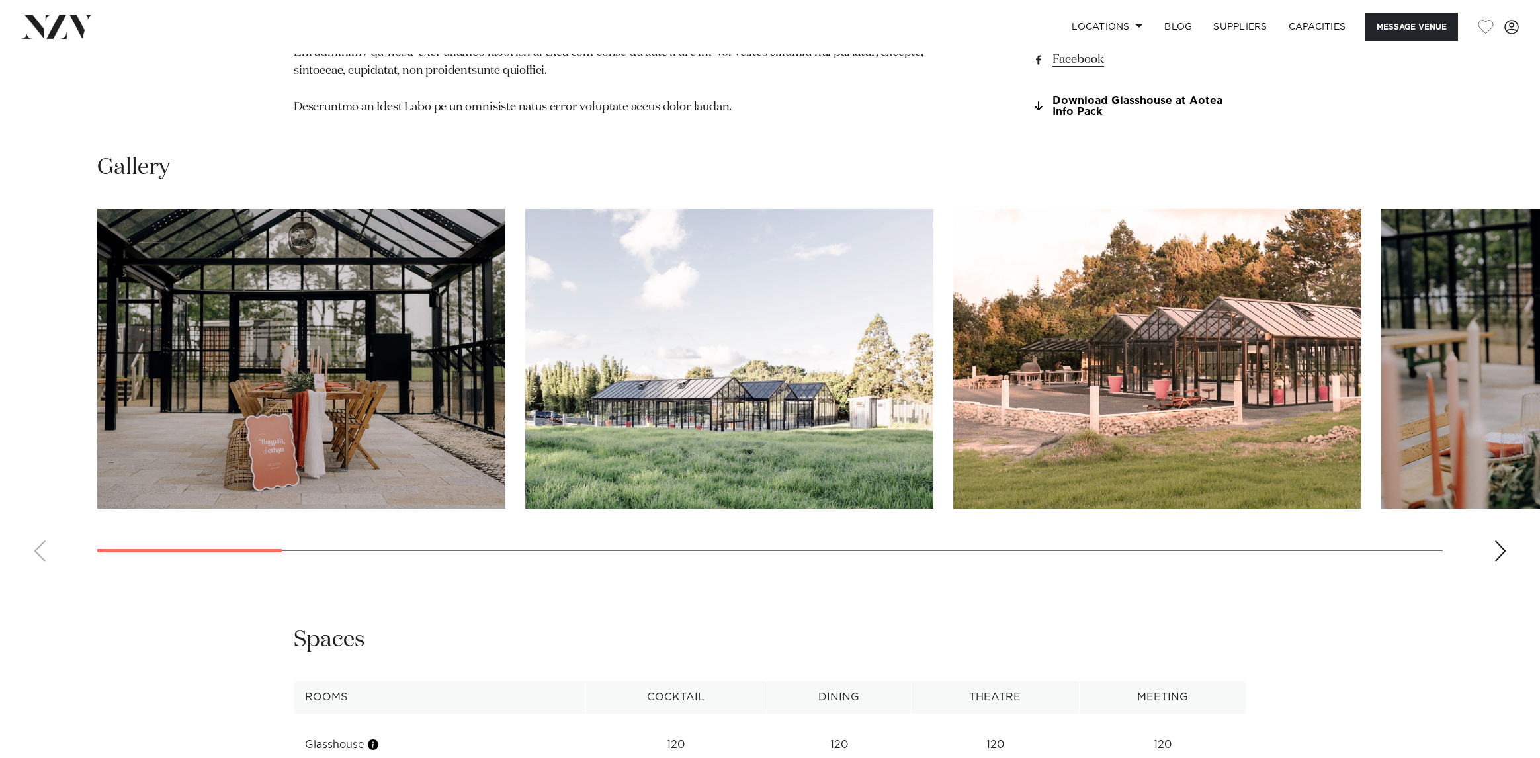
click at [335, 288] on img "1 / 23" at bounding box center [301, 359] width 408 height 300
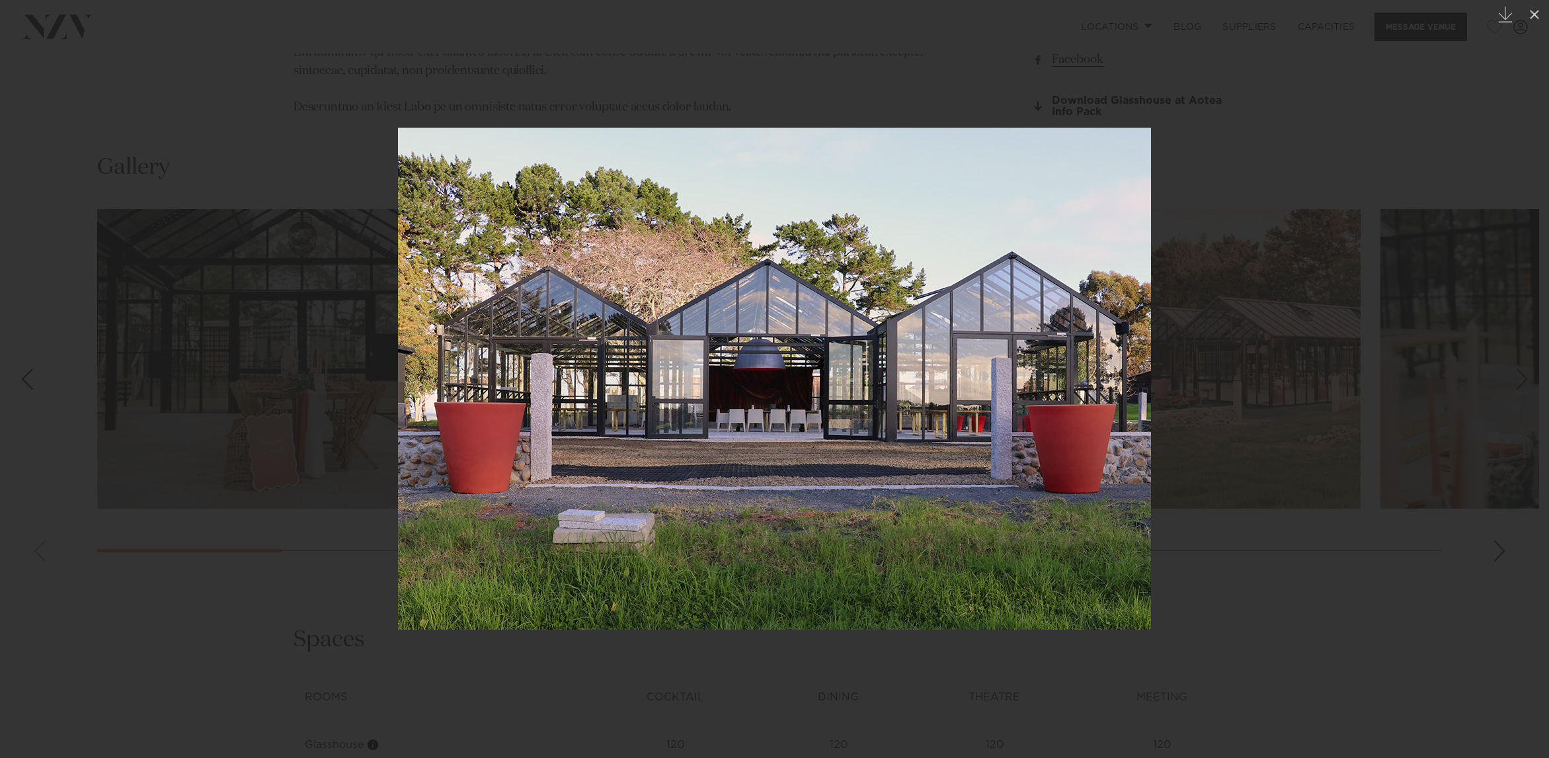
click at [1283, 99] on div at bounding box center [774, 379] width 1549 height 758
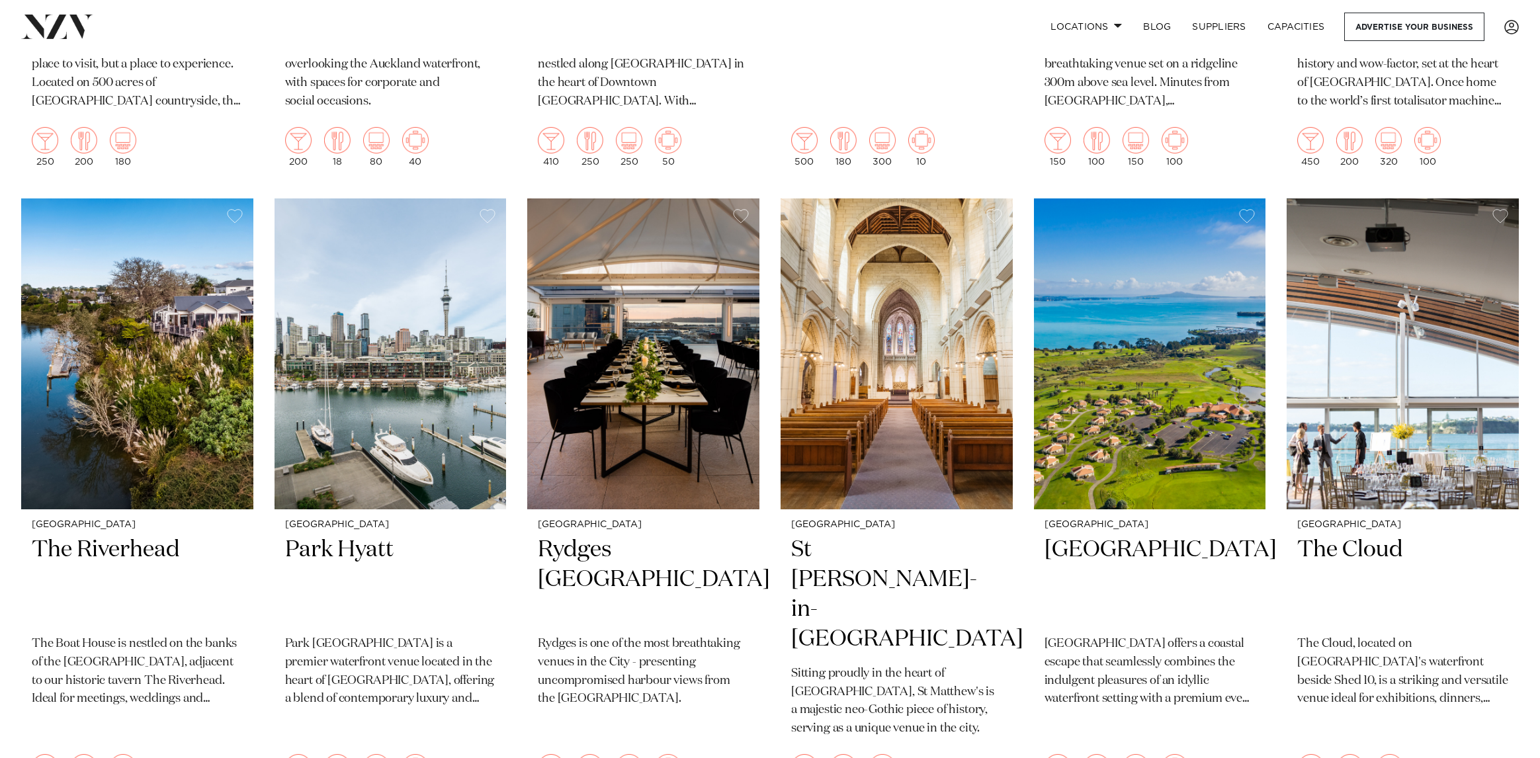
scroll to position [3373, 0]
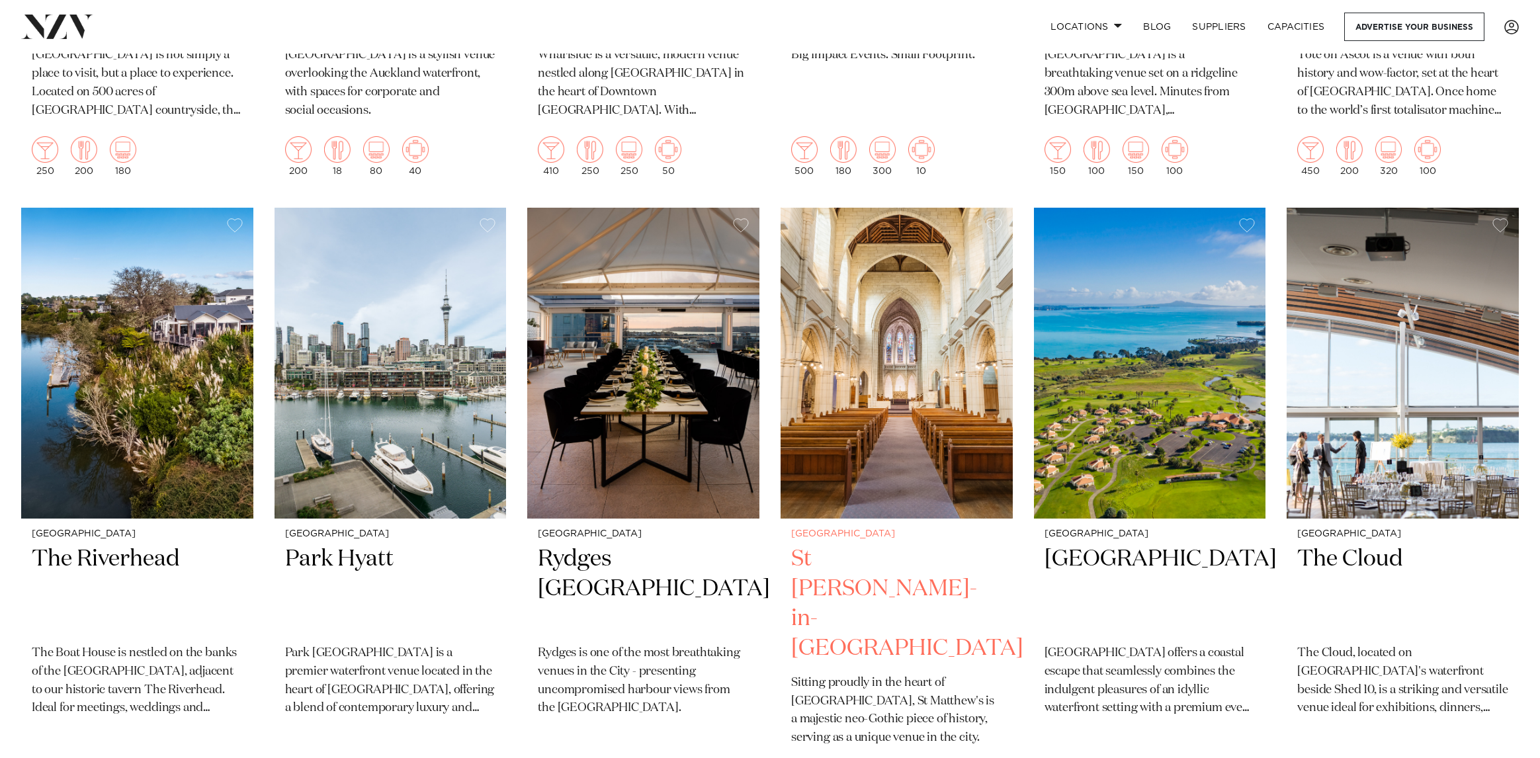
drag, startPoint x: 827, startPoint y: 536, endPoint x: 816, endPoint y: 524, distance: 16.9
click at [826, 544] on h2 "St [PERSON_NAME]-in-[GEOGRAPHIC_DATA]" at bounding box center [896, 603] width 211 height 119
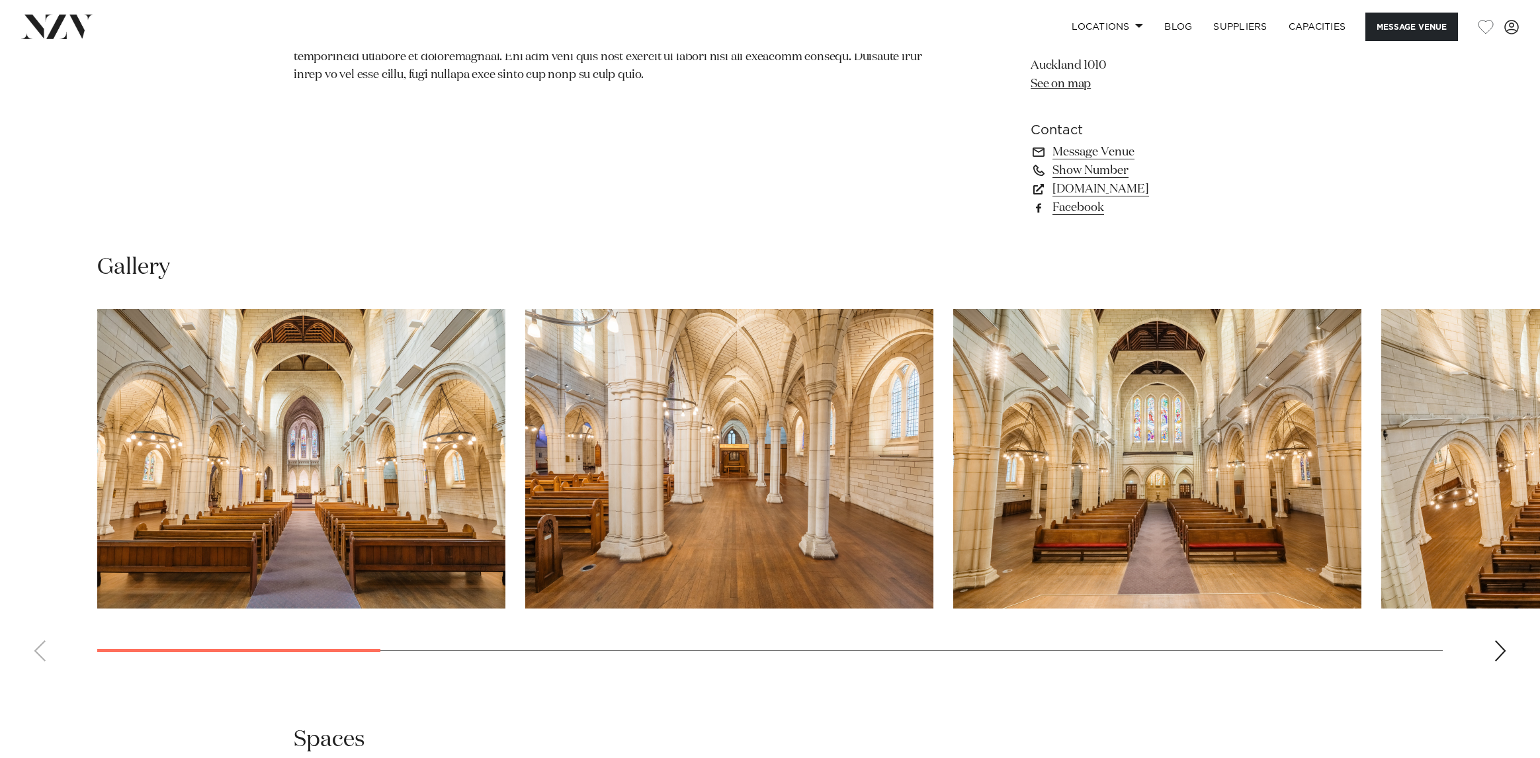
scroll to position [1257, 0]
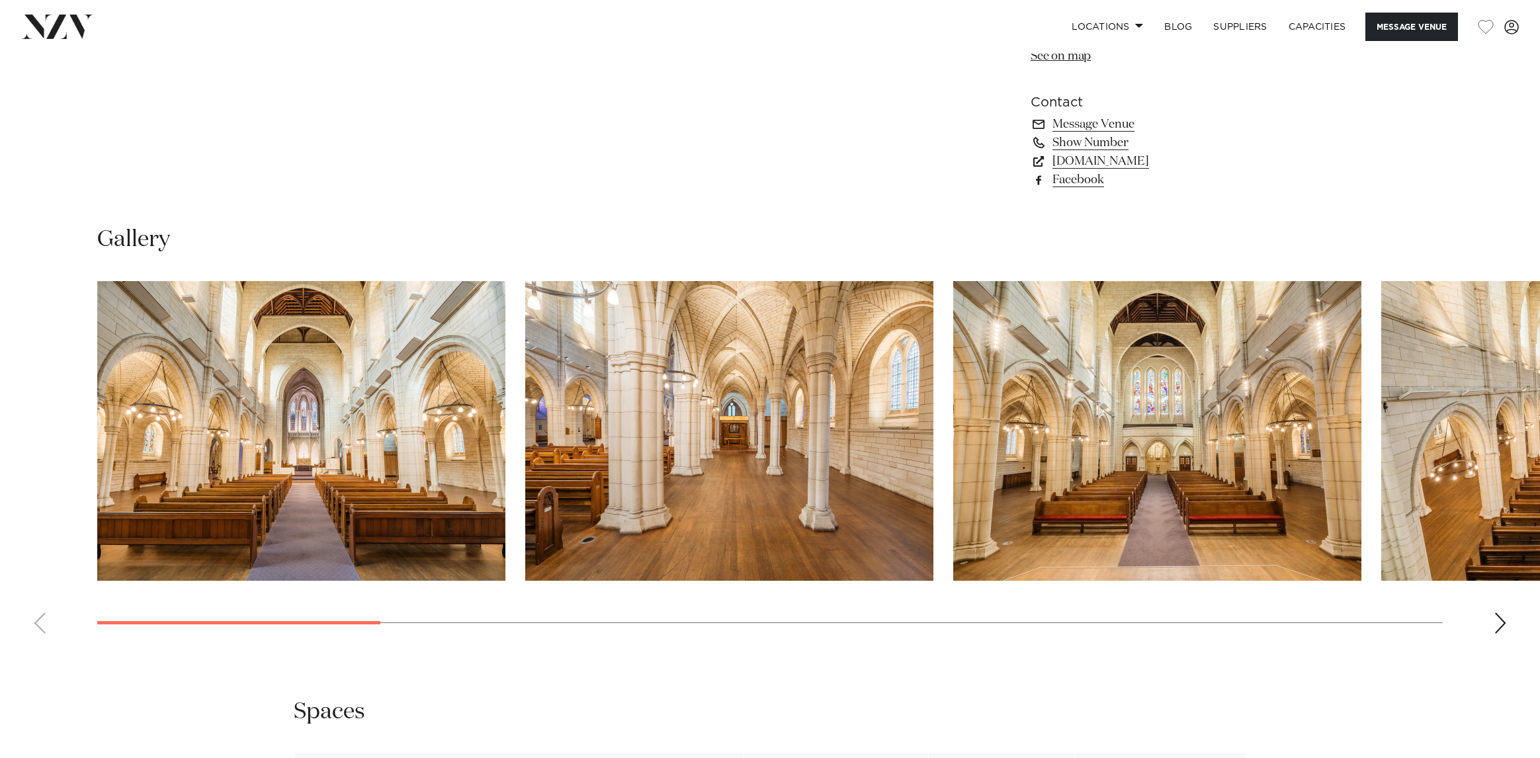
click at [363, 445] on img "1 / 15" at bounding box center [301, 431] width 408 height 300
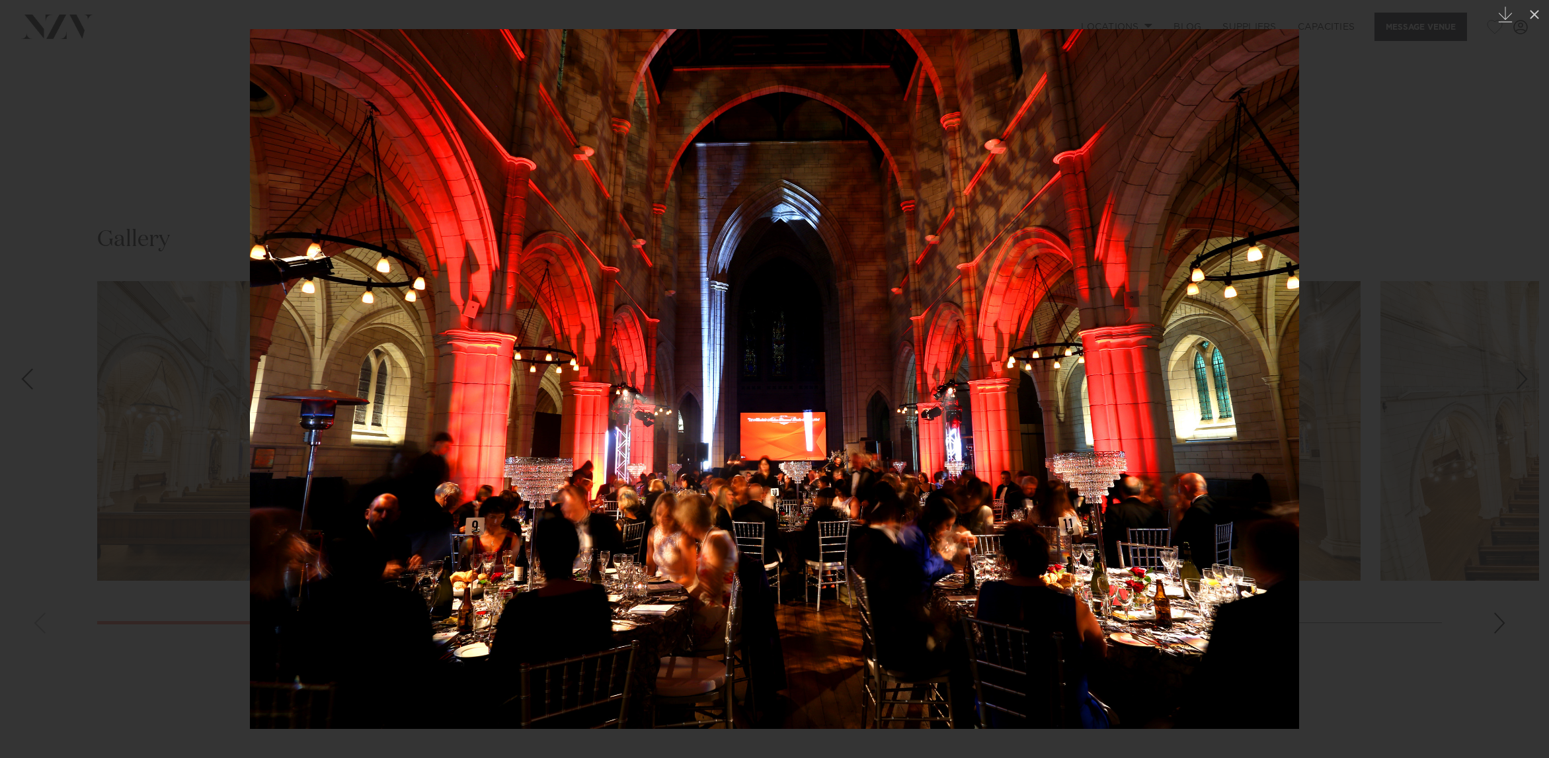
click at [75, 121] on div at bounding box center [774, 379] width 1549 height 758
